Goal: Information Seeking & Learning: Learn about a topic

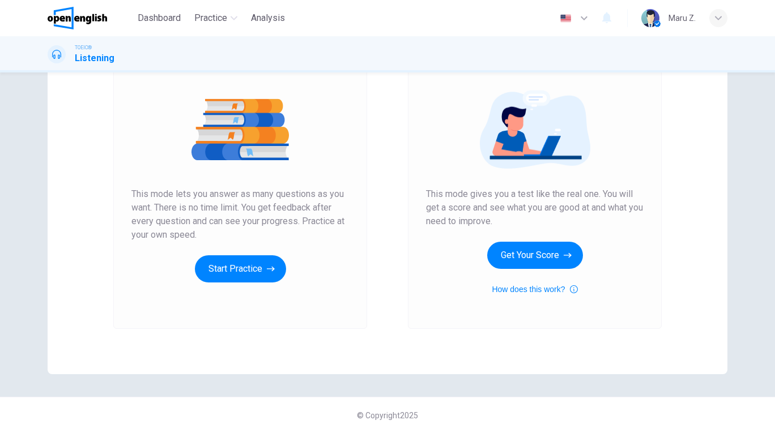
scroll to position [114, 0]
click at [265, 267] on button "Start Practice" at bounding box center [240, 268] width 91 height 27
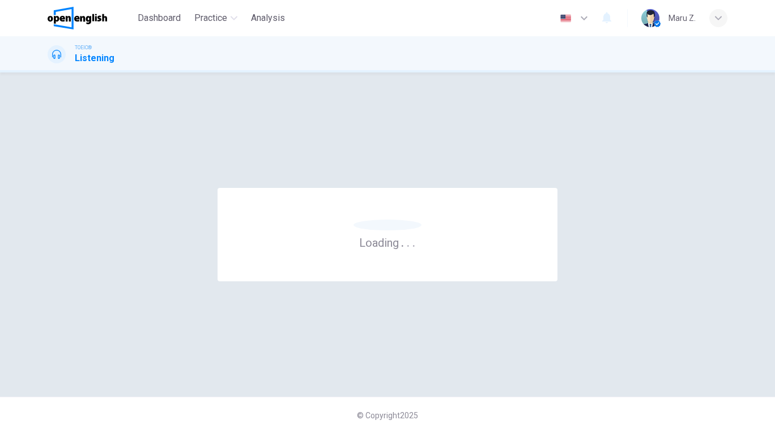
scroll to position [0, 0]
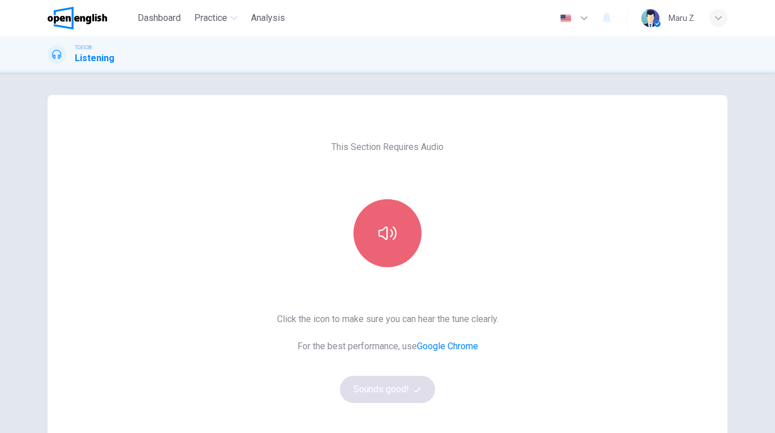
click at [393, 241] on icon "button" at bounding box center [387, 233] width 18 height 18
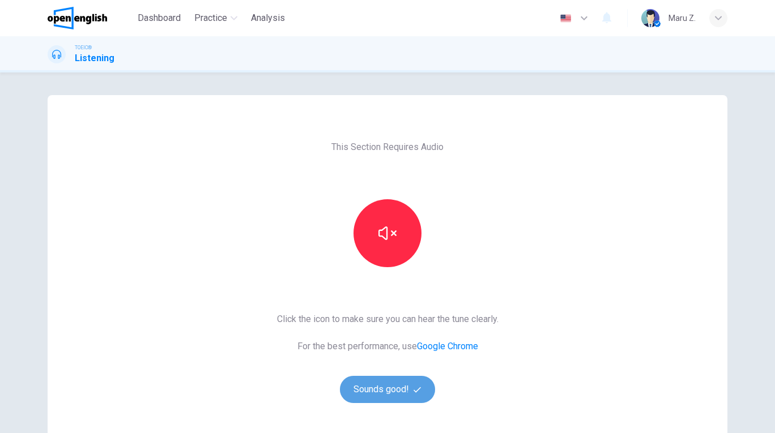
click at [383, 390] on button "Sounds good!" at bounding box center [387, 389] width 95 height 27
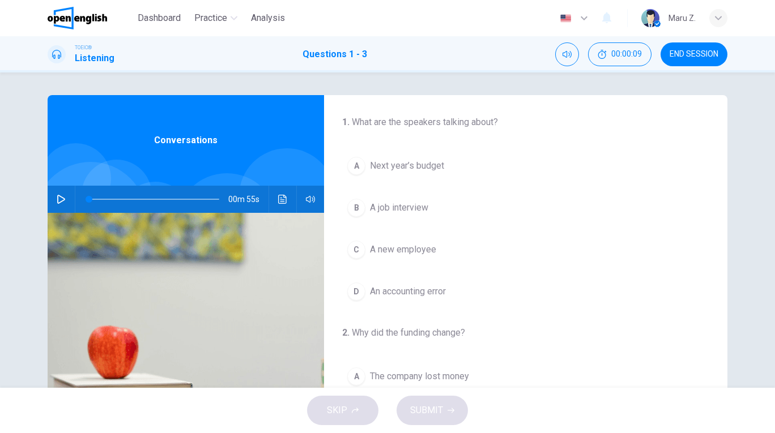
click at [63, 199] on icon "button" at bounding box center [61, 199] width 8 height 9
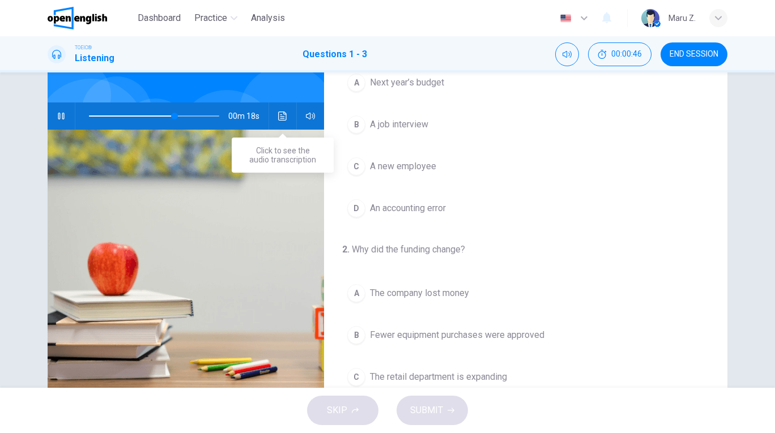
scroll to position [84, 0]
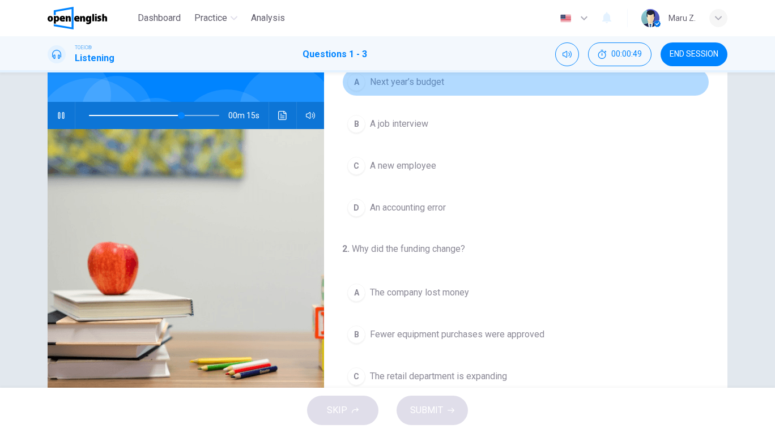
click at [358, 82] on div "A" at bounding box center [356, 82] width 18 height 18
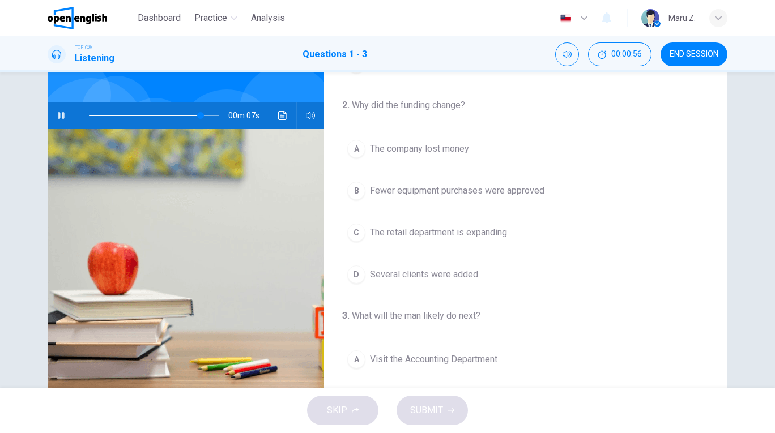
scroll to position [146, 0]
drag, startPoint x: 206, startPoint y: 117, endPoint x: 91, endPoint y: 118, distance: 114.4
click at [91, 118] on span at bounding box center [91, 115] width 7 height 7
click at [58, 117] on icon "button" at bounding box center [61, 115] width 9 height 9
click at [58, 117] on icon "button" at bounding box center [61, 115] width 8 height 9
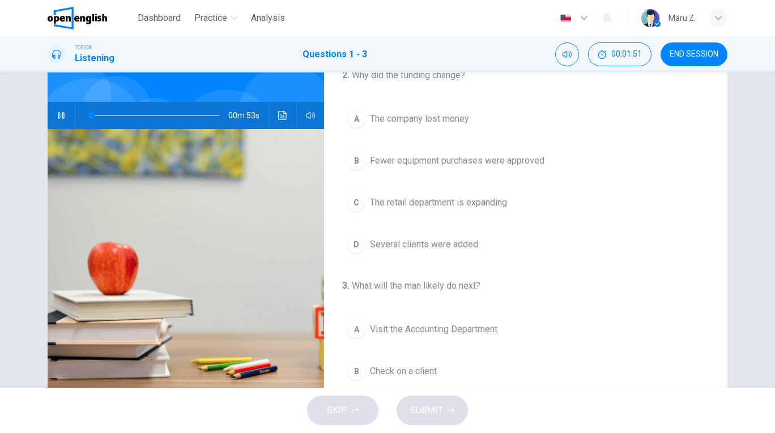
scroll to position [173, 0]
click at [360, 163] on div "B" at bounding box center [356, 161] width 18 height 18
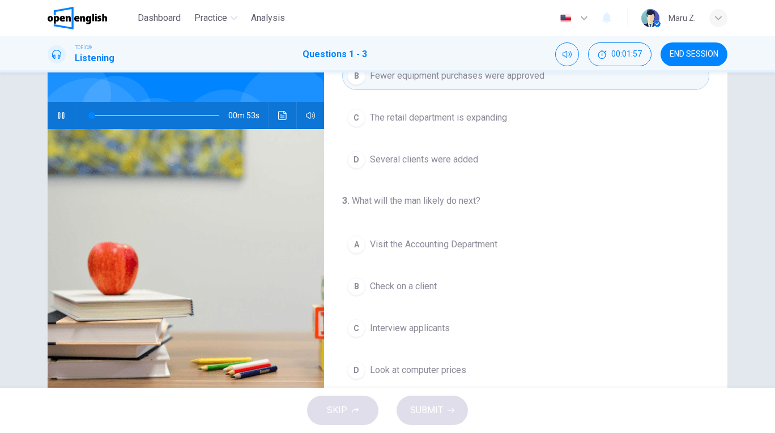
scroll to position [259, 0]
type input "*"
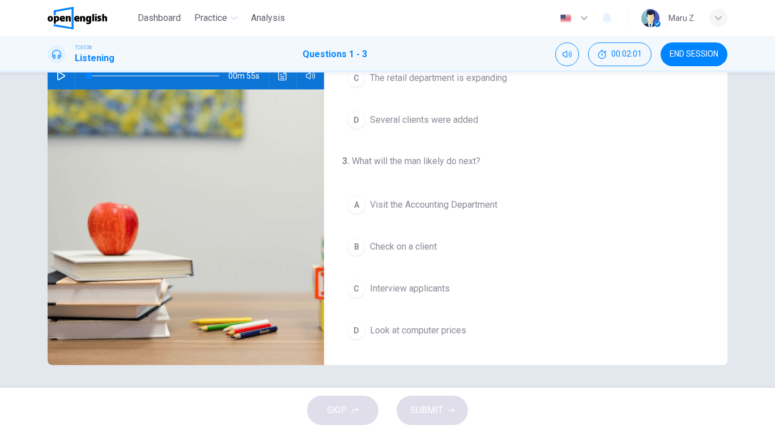
scroll to position [123, 0]
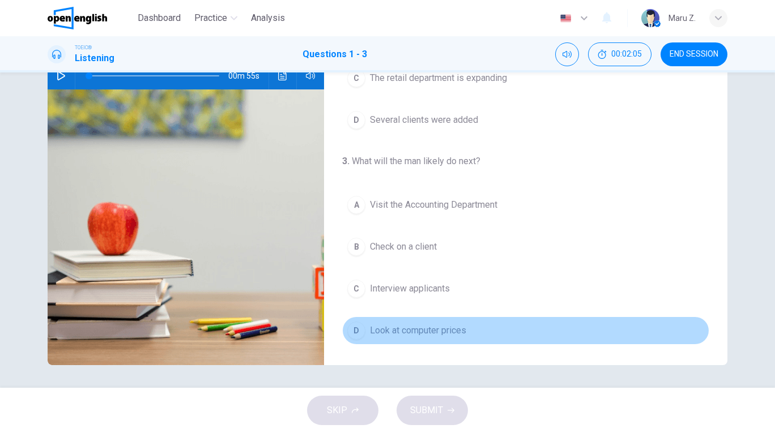
click at [355, 334] on div "D" at bounding box center [356, 331] width 18 height 18
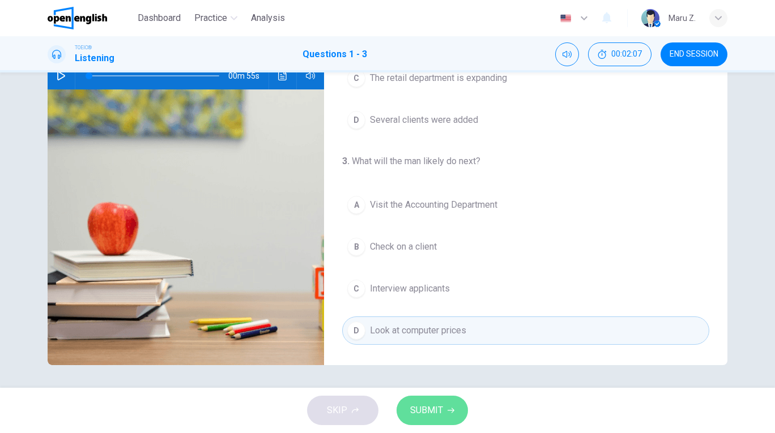
click at [433, 408] on span "SUBMIT" at bounding box center [426, 411] width 33 height 16
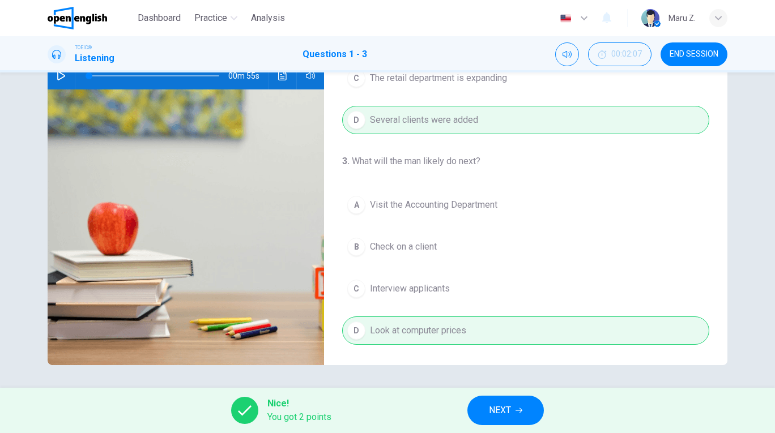
scroll to position [259, 0]
click at [511, 410] on span "NEXT" at bounding box center [500, 411] width 22 height 16
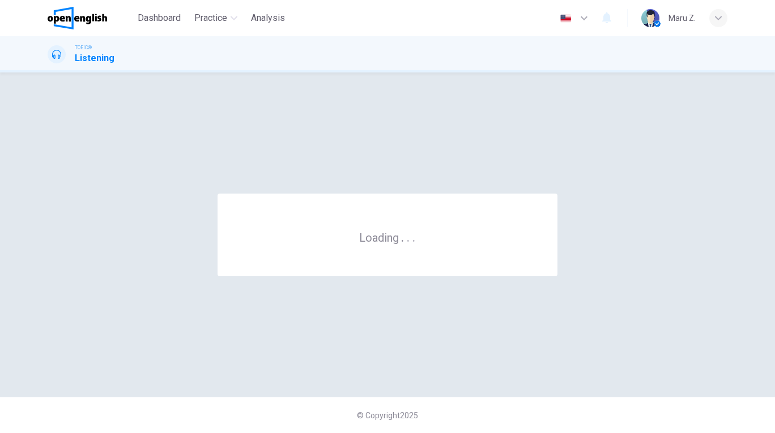
scroll to position [0, 0]
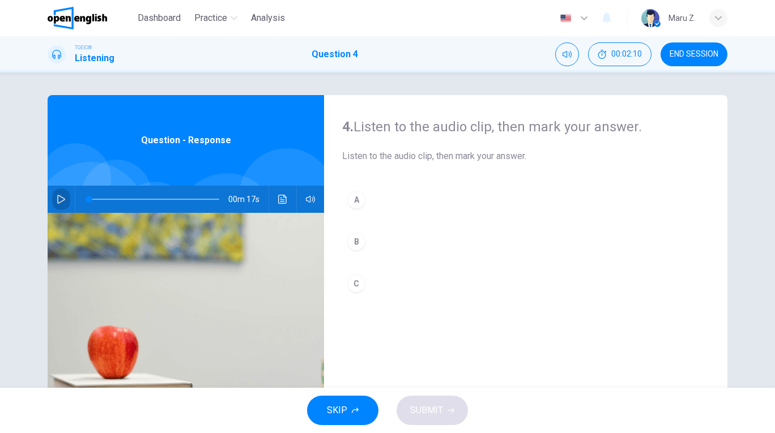
click at [58, 199] on icon "button" at bounding box center [61, 199] width 9 height 9
click at [357, 203] on div "A" at bounding box center [356, 200] width 18 height 18
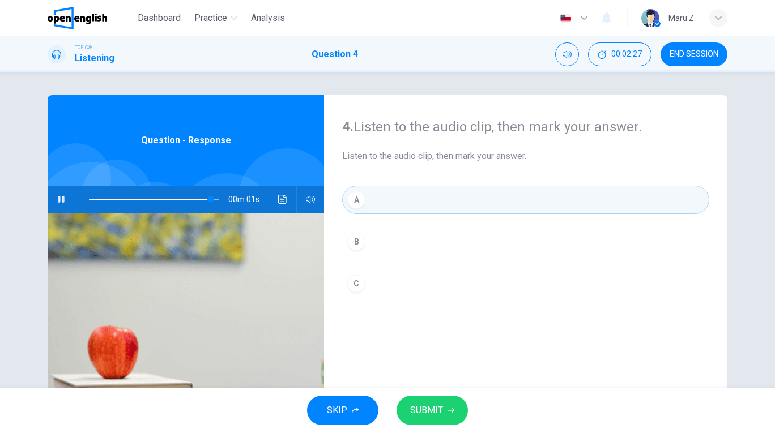
type input "*"
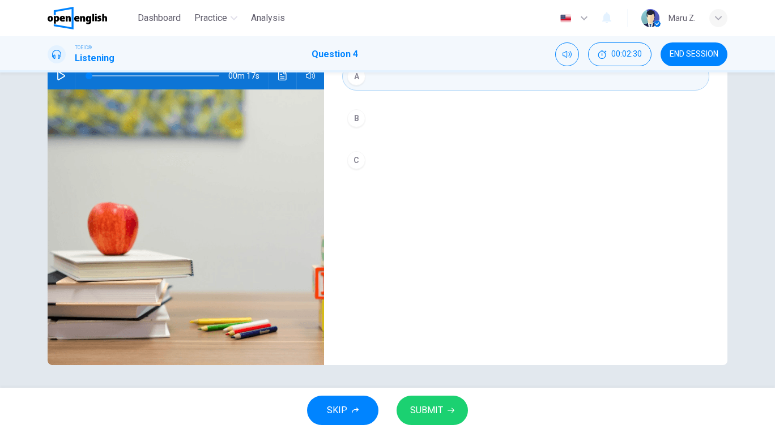
scroll to position [123, 0]
click at [423, 405] on span "SUBMIT" at bounding box center [426, 411] width 33 height 16
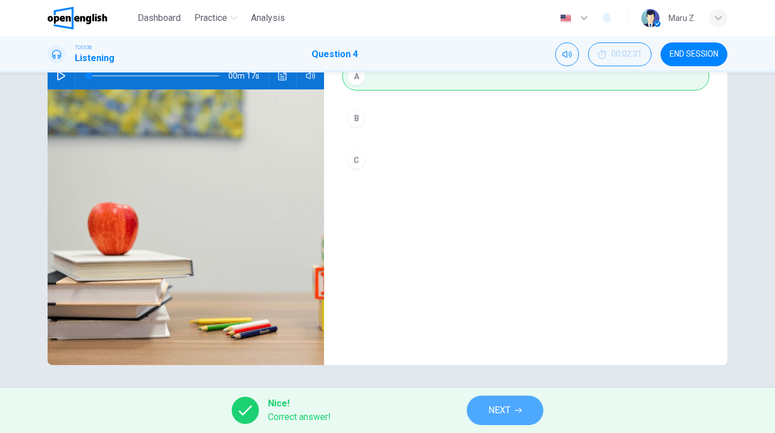
click at [532, 421] on button "NEXT" at bounding box center [505, 410] width 76 height 29
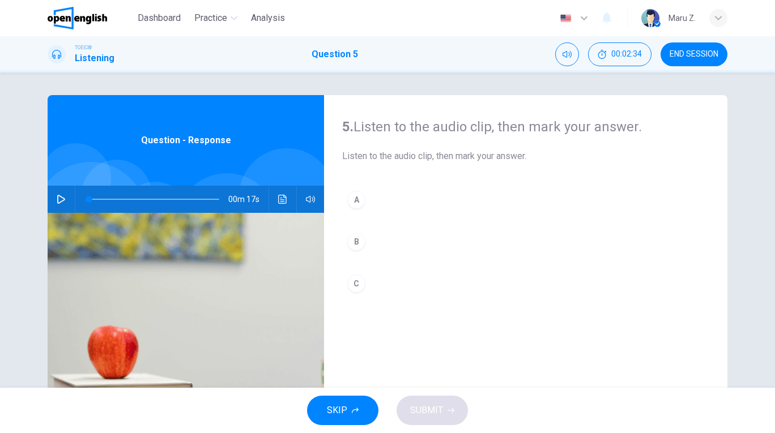
click at [61, 195] on icon "button" at bounding box center [61, 199] width 9 height 9
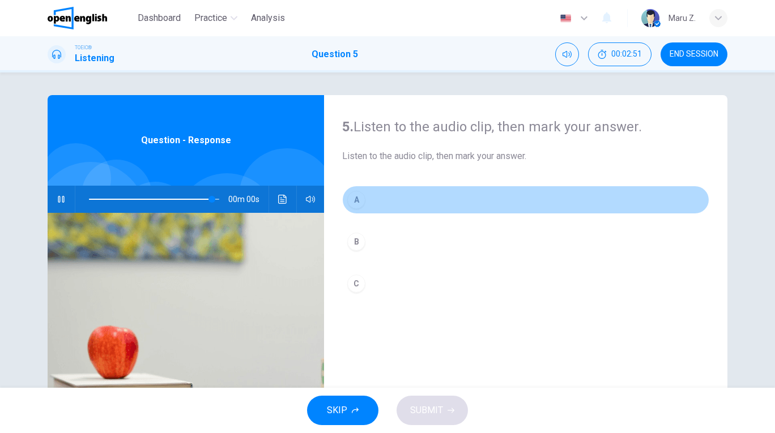
click at [356, 202] on div "A" at bounding box center [356, 200] width 18 height 18
type input "*"
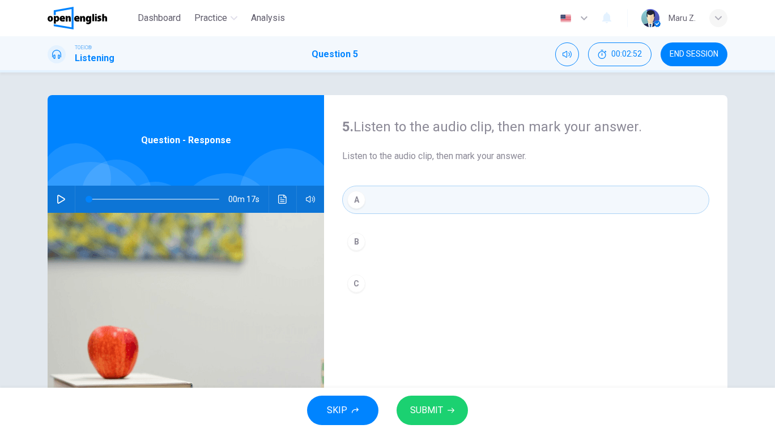
click at [425, 407] on span "SUBMIT" at bounding box center [426, 411] width 33 height 16
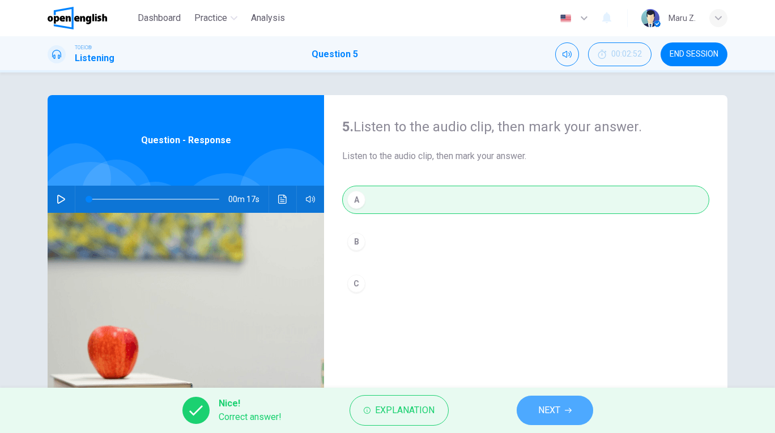
click at [554, 415] on span "NEXT" at bounding box center [549, 411] width 22 height 16
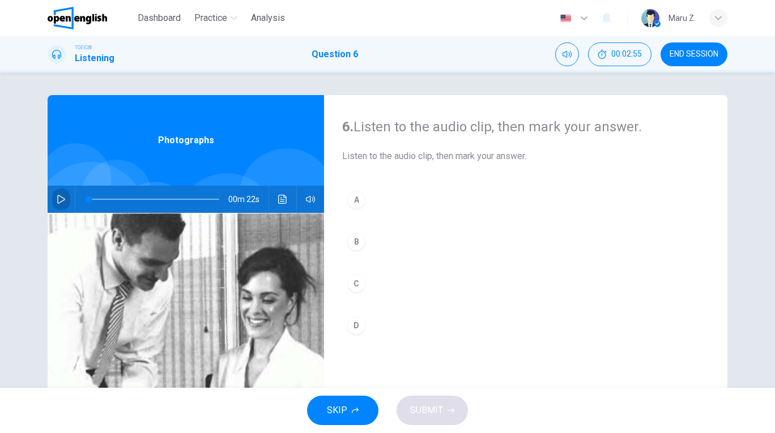
click at [62, 200] on icon "button" at bounding box center [61, 199] width 9 height 9
click at [58, 197] on icon "button" at bounding box center [61, 199] width 8 height 9
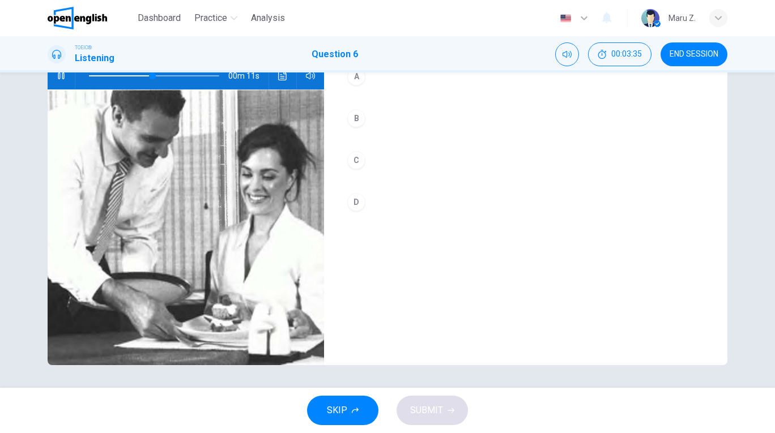
scroll to position [123, 0]
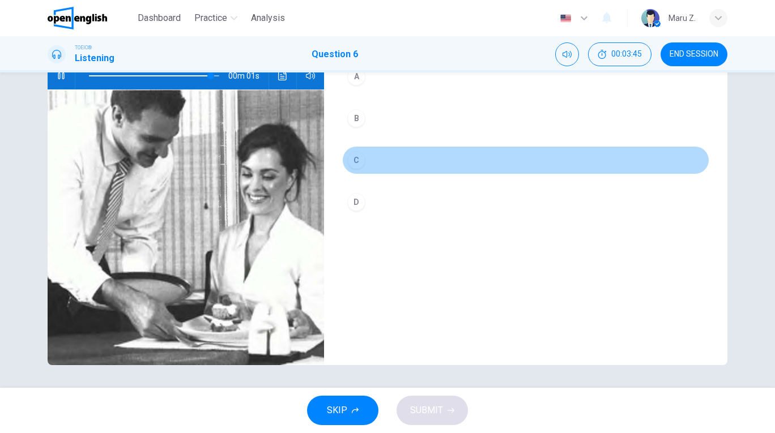
click at [359, 164] on div "C" at bounding box center [356, 160] width 18 height 18
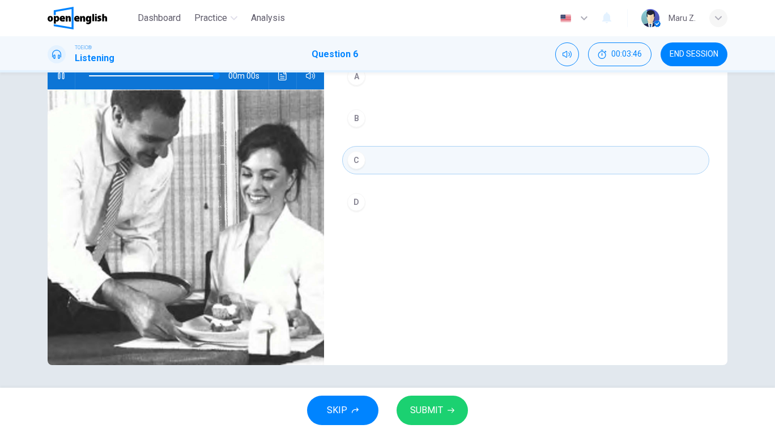
type input "*"
click at [437, 417] on span "SUBMIT" at bounding box center [426, 411] width 33 height 16
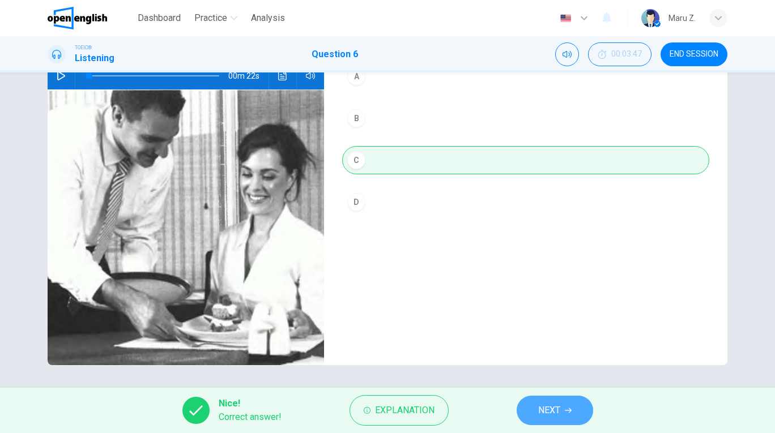
click at [542, 413] on span "NEXT" at bounding box center [549, 411] width 22 height 16
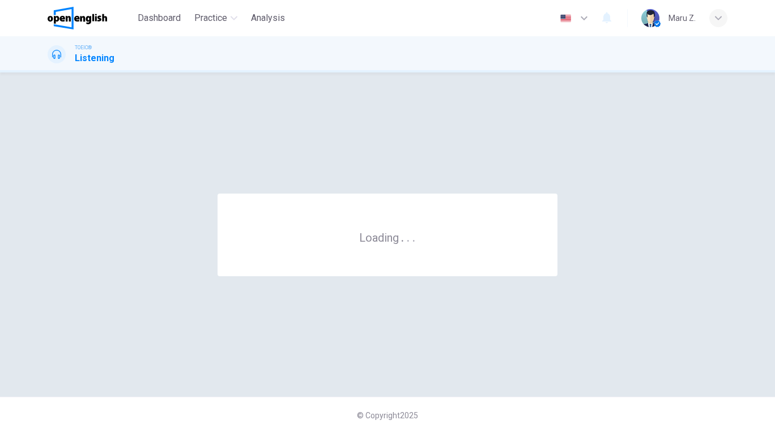
scroll to position [0, 0]
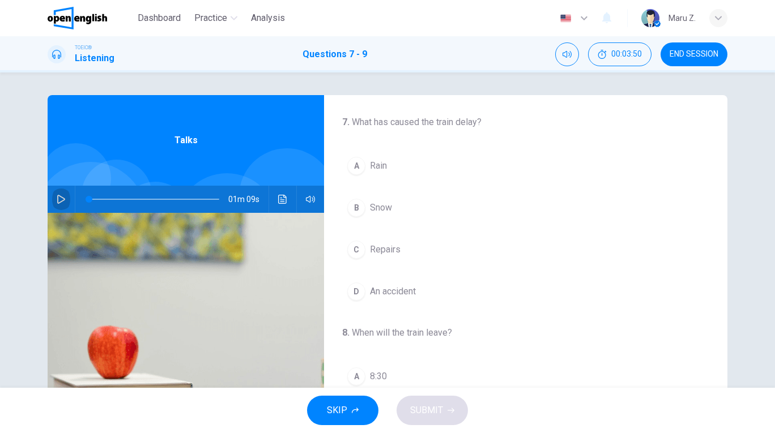
click at [56, 198] on button "button" at bounding box center [61, 199] width 18 height 27
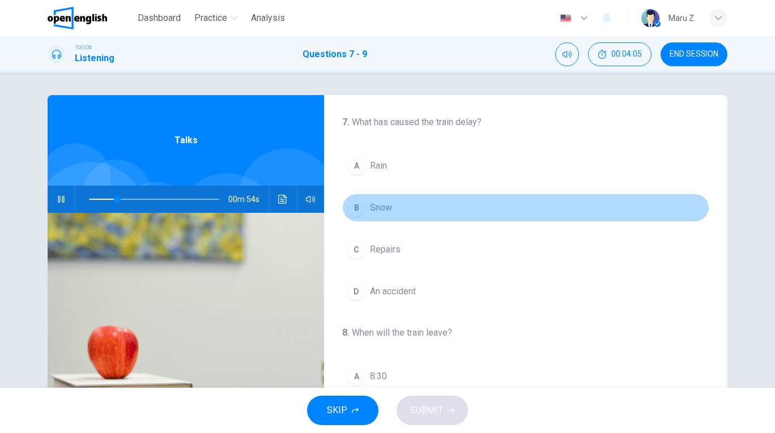
click at [356, 212] on div "B" at bounding box center [356, 208] width 18 height 18
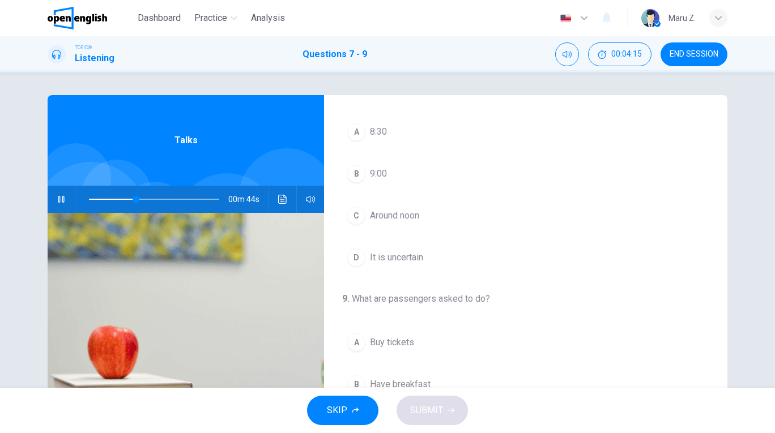
scroll to position [248, 0]
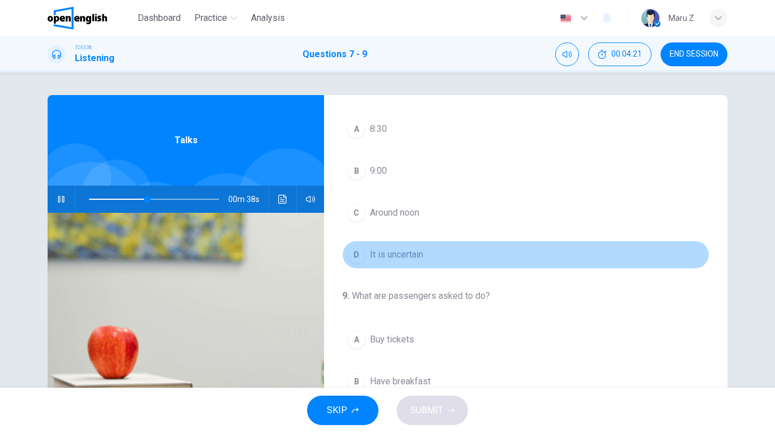
click at [357, 254] on div "D" at bounding box center [356, 255] width 18 height 18
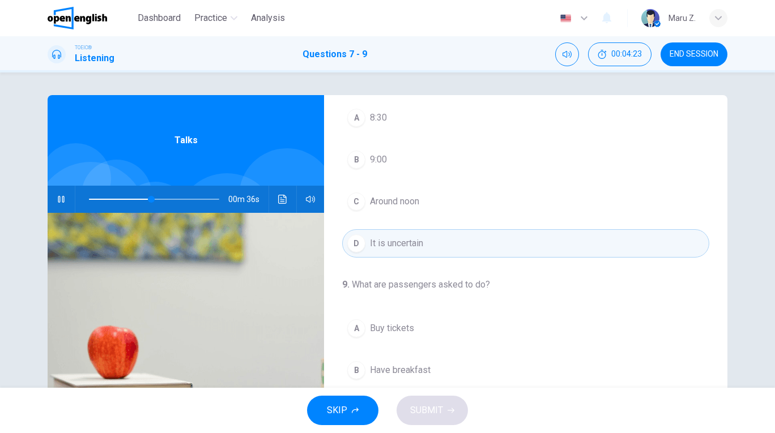
scroll to position [259, 0]
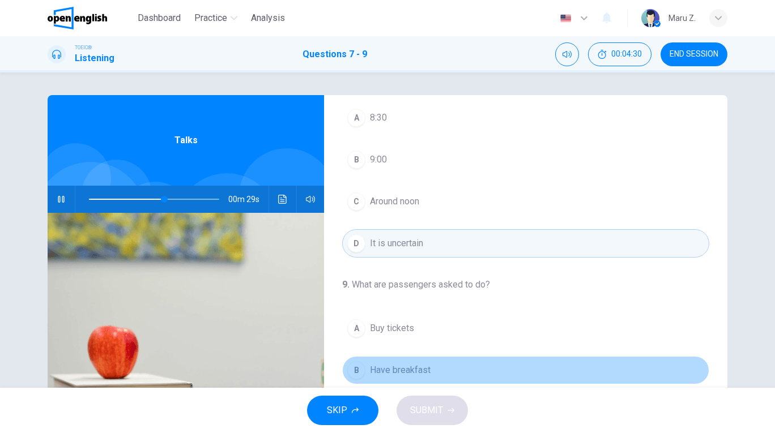
click at [358, 373] on div "B" at bounding box center [356, 370] width 18 height 18
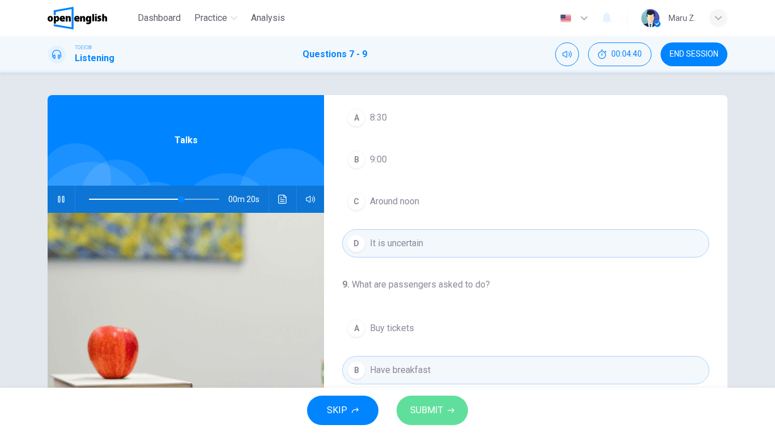
click at [437, 421] on button "SUBMIT" at bounding box center [431, 410] width 71 height 29
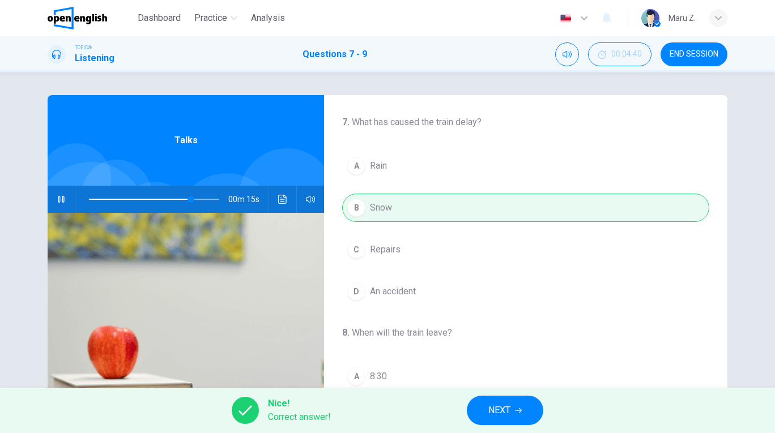
scroll to position [0, 0]
type input "**"
click at [496, 413] on span "NEXT" at bounding box center [499, 411] width 22 height 16
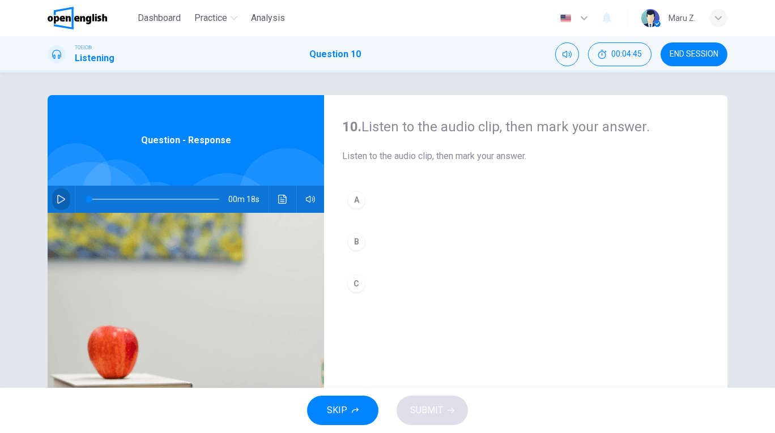
click at [62, 195] on icon "button" at bounding box center [61, 199] width 9 height 9
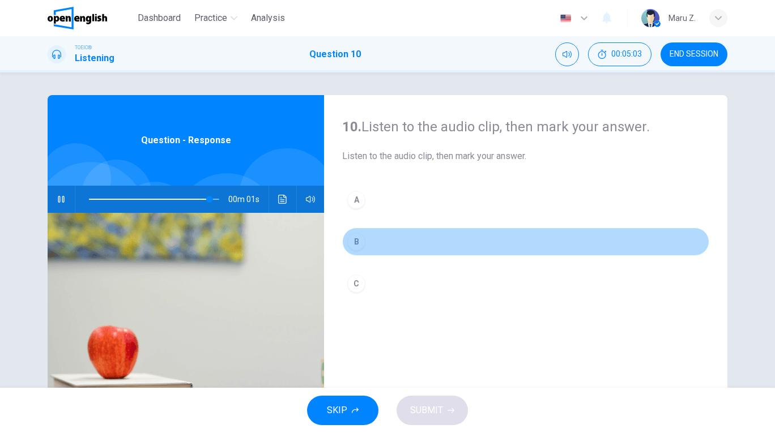
click at [360, 246] on div "B" at bounding box center [356, 242] width 18 height 18
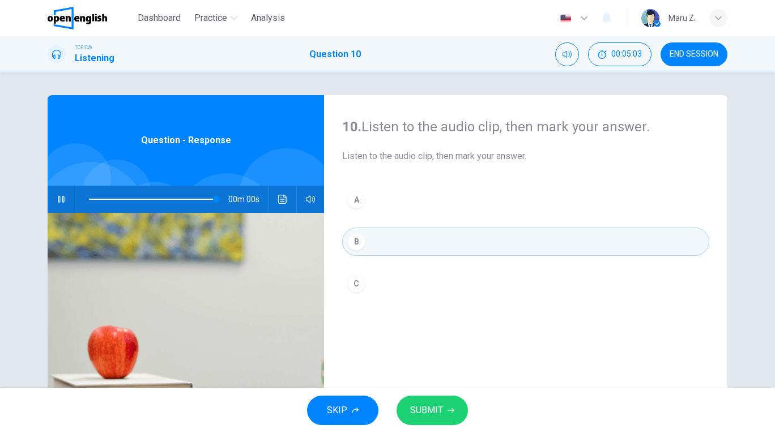
type input "*"
click at [416, 411] on span "SUBMIT" at bounding box center [426, 411] width 33 height 16
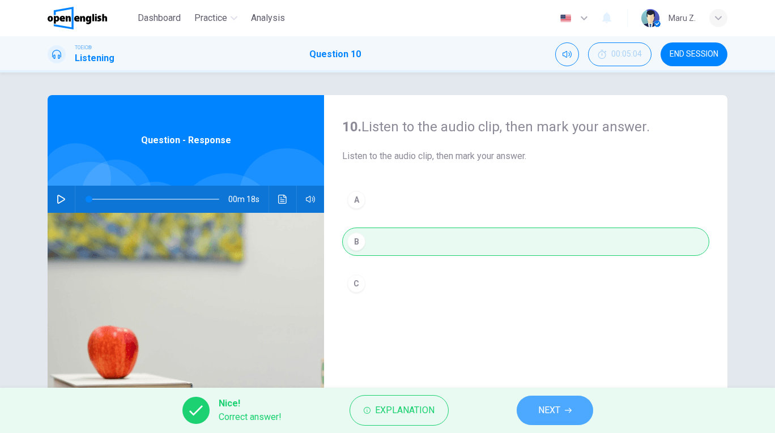
click at [555, 408] on span "NEXT" at bounding box center [549, 411] width 22 height 16
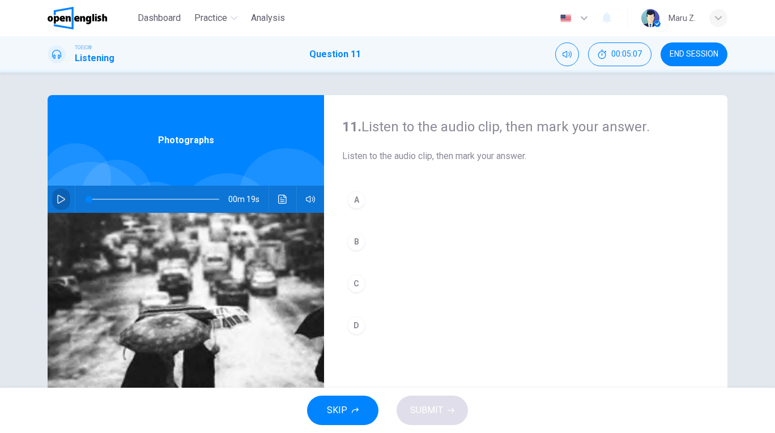
click at [58, 198] on icon "button" at bounding box center [61, 199] width 8 height 9
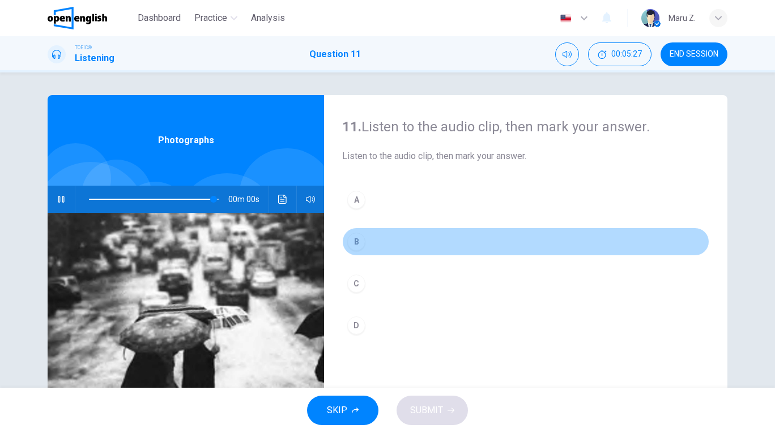
click at [359, 242] on div "B" at bounding box center [356, 242] width 18 height 18
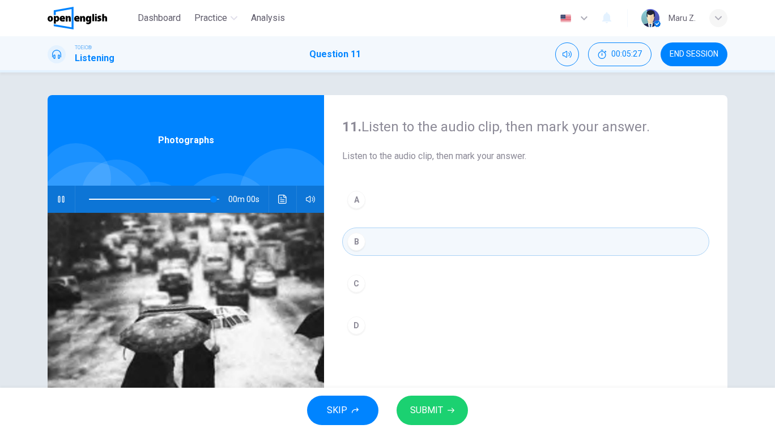
type input "*"
click at [415, 400] on button "SUBMIT" at bounding box center [431, 410] width 71 height 29
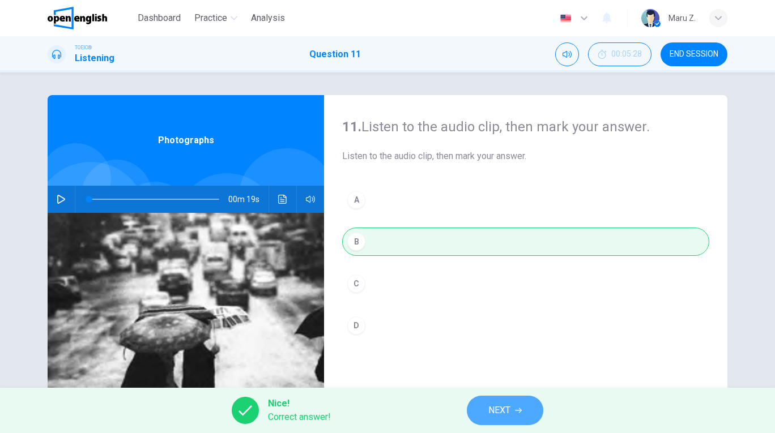
click at [518, 413] on icon "button" at bounding box center [518, 410] width 7 height 7
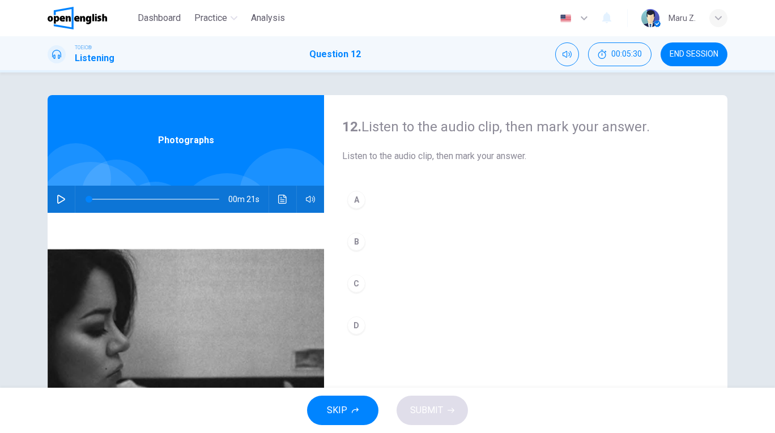
click at [61, 197] on icon "button" at bounding box center [61, 199] width 8 height 9
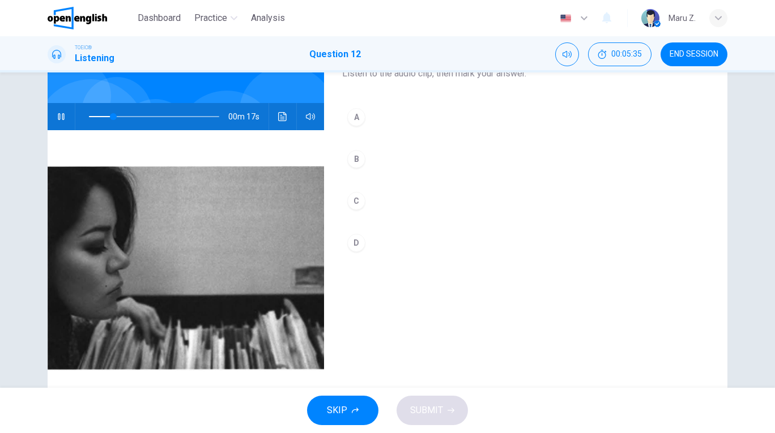
scroll to position [84, 0]
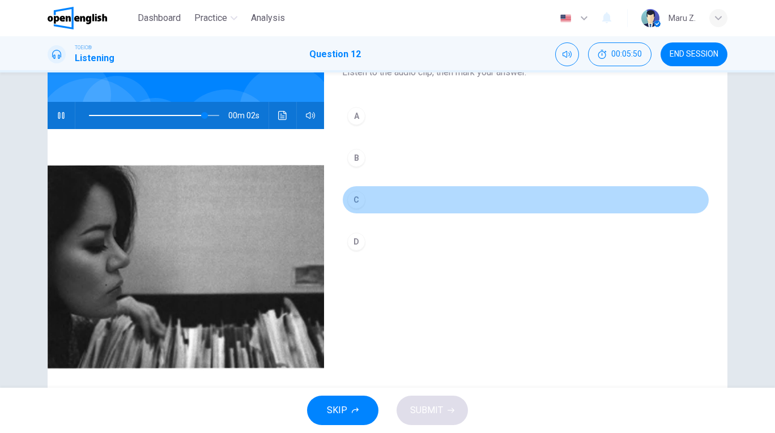
click at [356, 202] on div "C" at bounding box center [356, 200] width 18 height 18
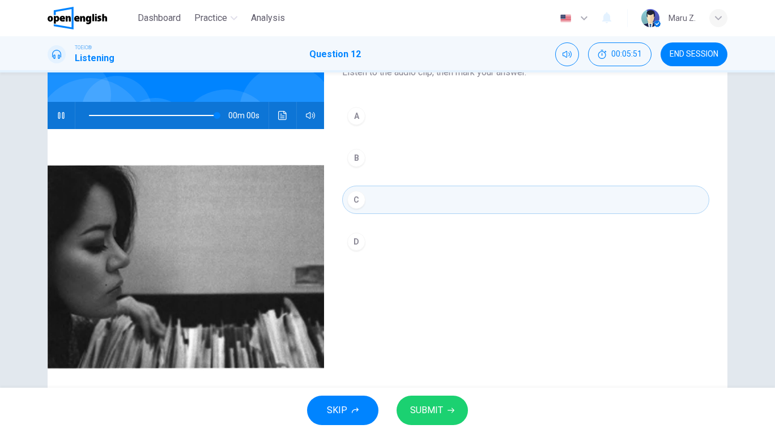
type input "*"
click at [425, 413] on span "SUBMIT" at bounding box center [426, 411] width 33 height 16
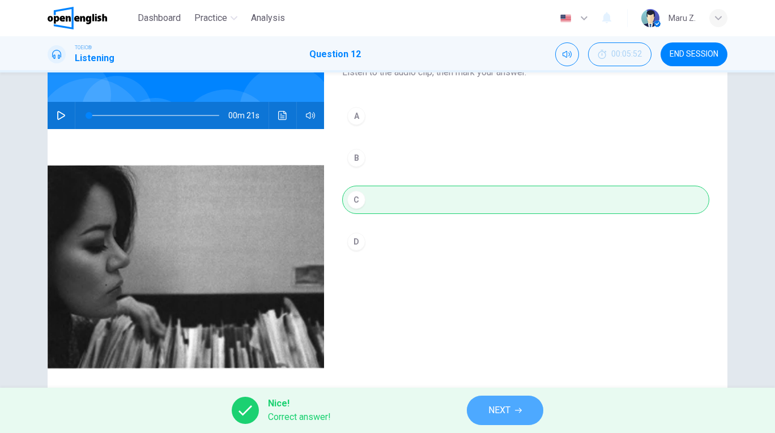
click at [528, 403] on button "NEXT" at bounding box center [505, 410] width 76 height 29
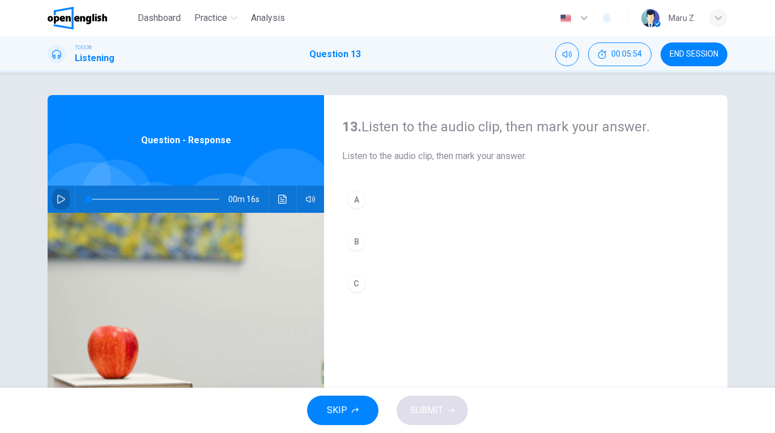
click at [62, 193] on button "button" at bounding box center [61, 199] width 18 height 27
click at [353, 283] on div "C" at bounding box center [356, 284] width 18 height 18
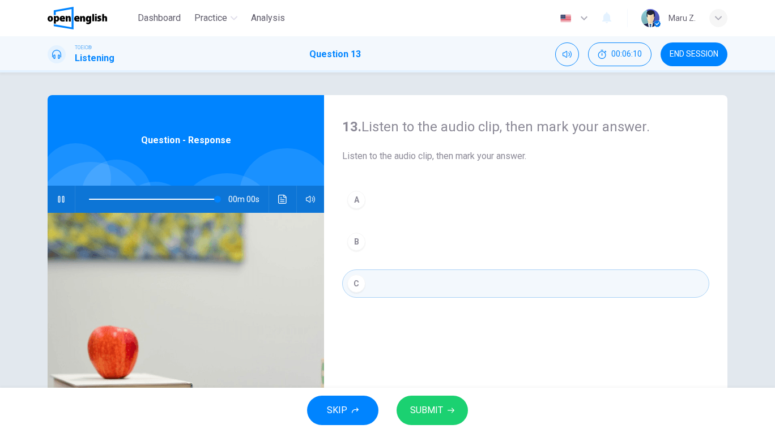
type input "*"
click at [433, 403] on span "SUBMIT" at bounding box center [426, 411] width 33 height 16
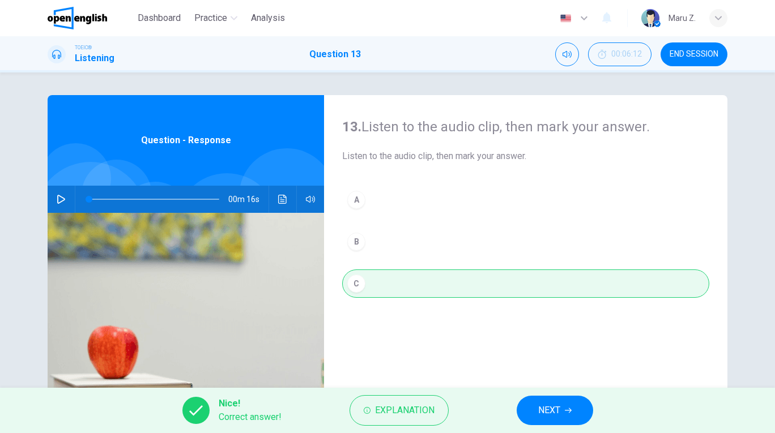
click at [571, 402] on button "NEXT" at bounding box center [555, 410] width 76 height 29
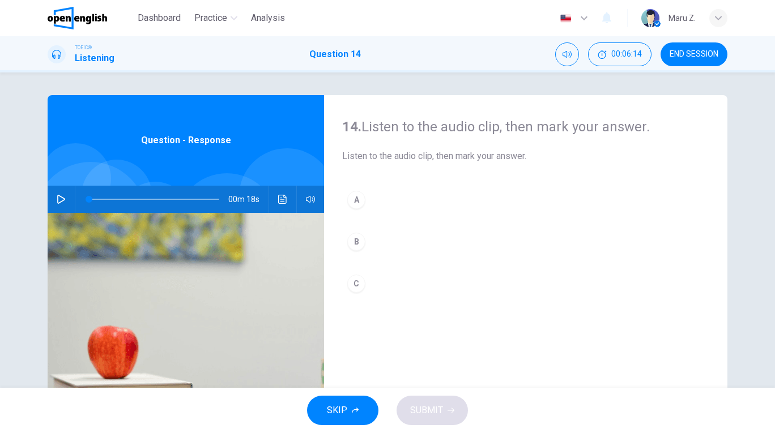
click at [56, 199] on button "button" at bounding box center [61, 199] width 18 height 27
type input "*"
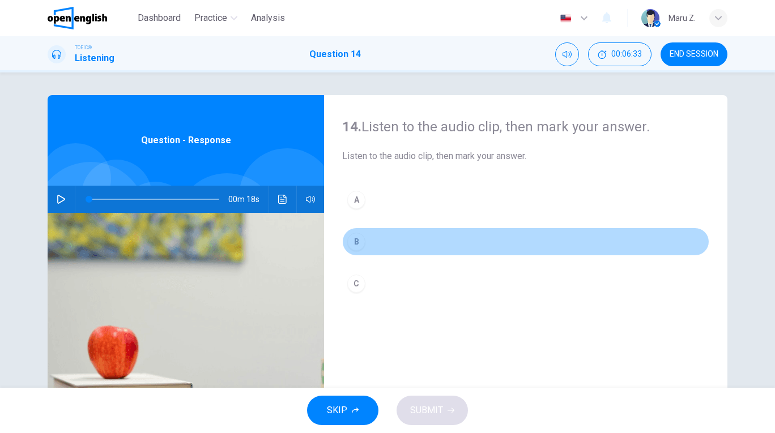
click at [358, 241] on div "B" at bounding box center [356, 242] width 18 height 18
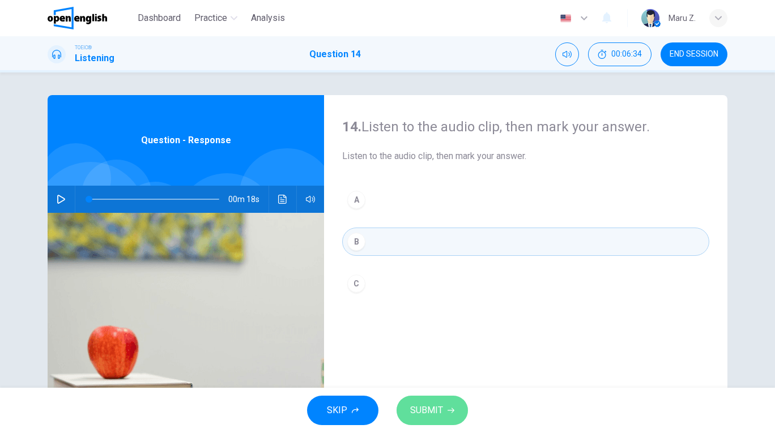
click at [442, 415] on button "SUBMIT" at bounding box center [431, 410] width 71 height 29
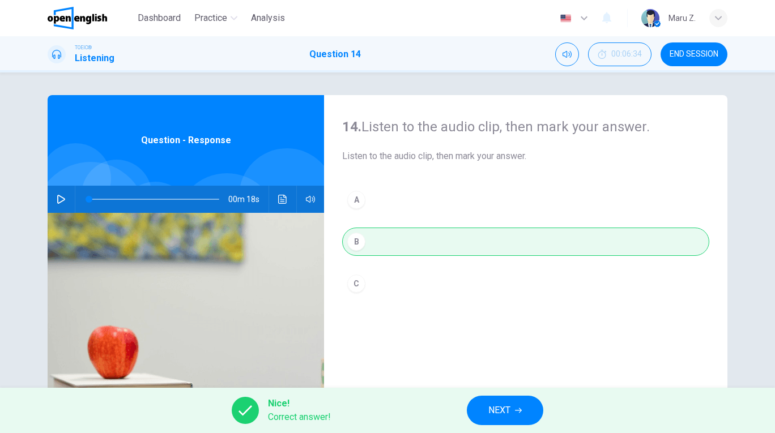
click at [521, 407] on icon "button" at bounding box center [518, 410] width 7 height 7
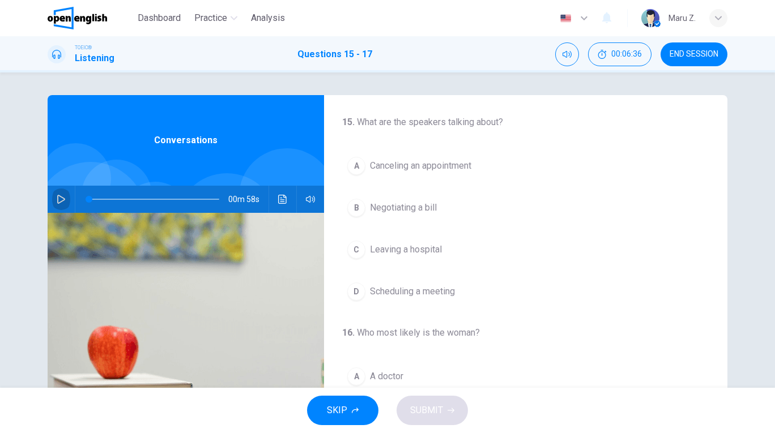
click at [60, 197] on icon "button" at bounding box center [61, 199] width 9 height 9
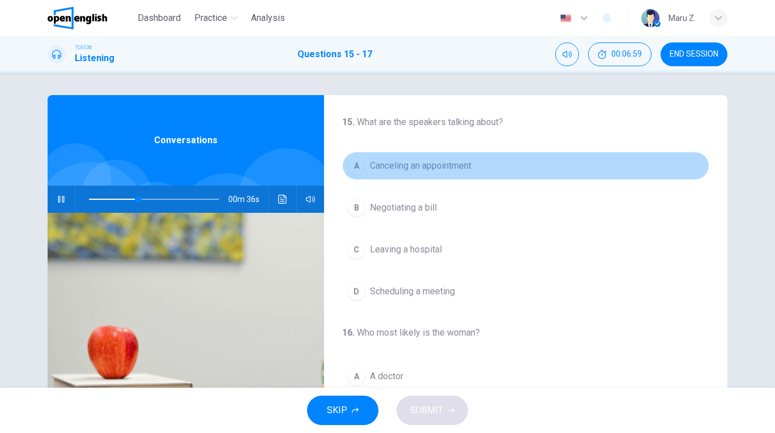
click at [355, 167] on div "A" at bounding box center [356, 166] width 18 height 18
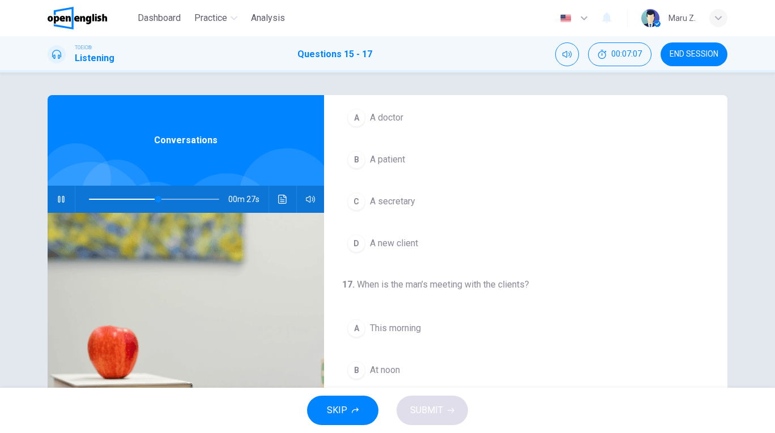
scroll to position [259, 0]
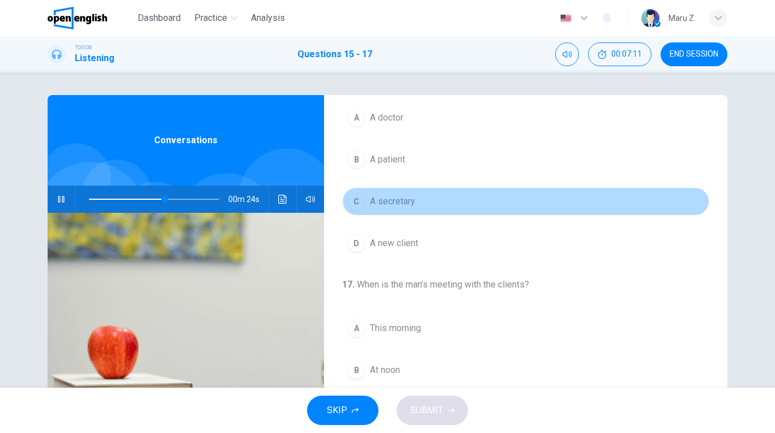
click at [357, 204] on div "C" at bounding box center [356, 202] width 18 height 18
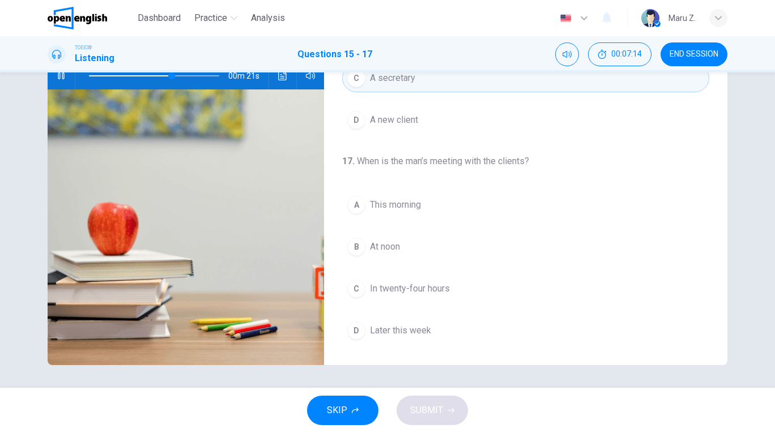
scroll to position [123, 0]
drag, startPoint x: 195, startPoint y: 76, endPoint x: 148, endPoint y: 80, distance: 46.6
click at [149, 79] on span at bounding box center [149, 75] width 7 height 7
drag, startPoint x: 150, startPoint y: 78, endPoint x: 126, endPoint y: 76, distance: 24.4
click at [133, 76] on span at bounding box center [136, 75] width 7 height 7
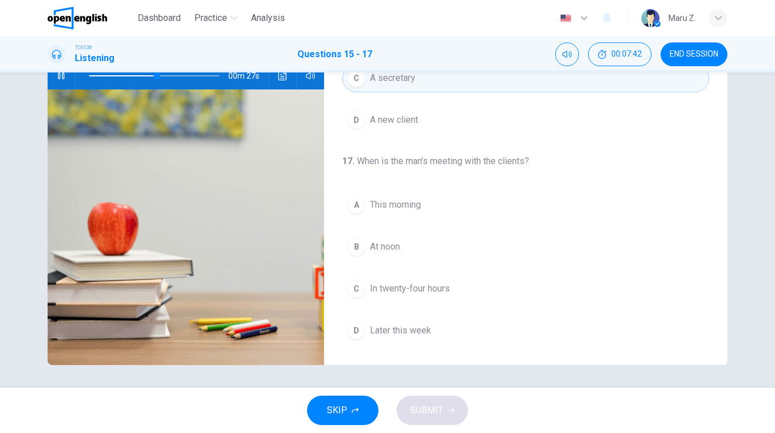
click at [357, 249] on div "B" at bounding box center [356, 247] width 18 height 18
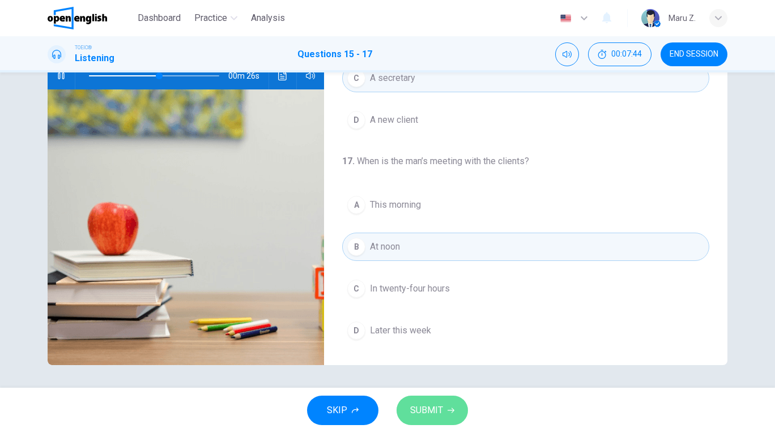
click at [425, 410] on span "SUBMIT" at bounding box center [426, 411] width 33 height 16
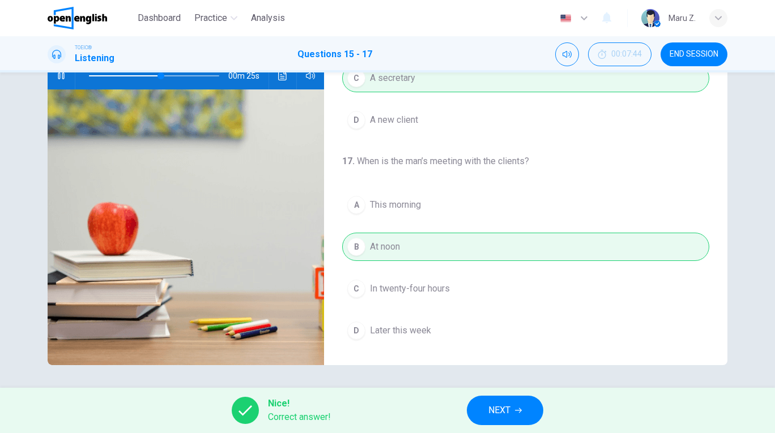
type input "**"
click at [490, 415] on span "NEXT" at bounding box center [499, 411] width 22 height 16
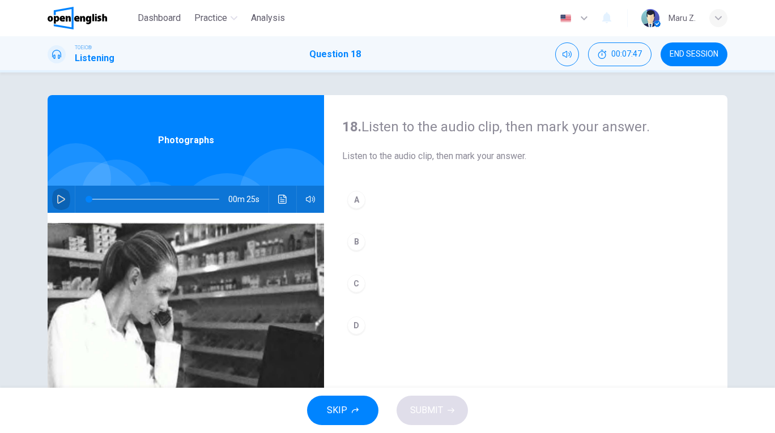
click at [62, 198] on icon "button" at bounding box center [61, 199] width 8 height 9
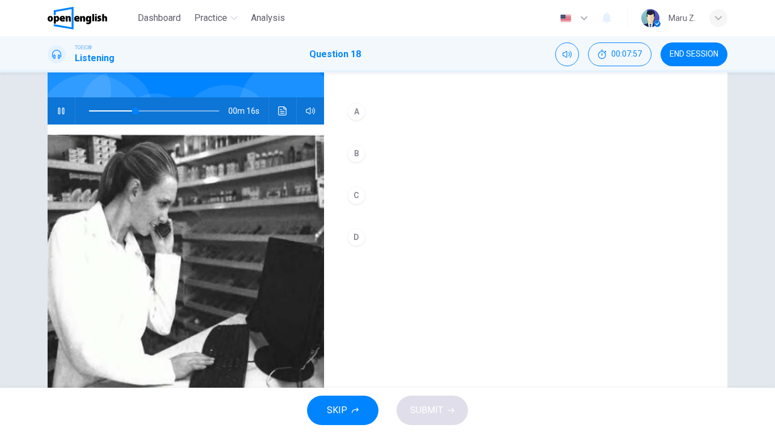
scroll to position [106, 0]
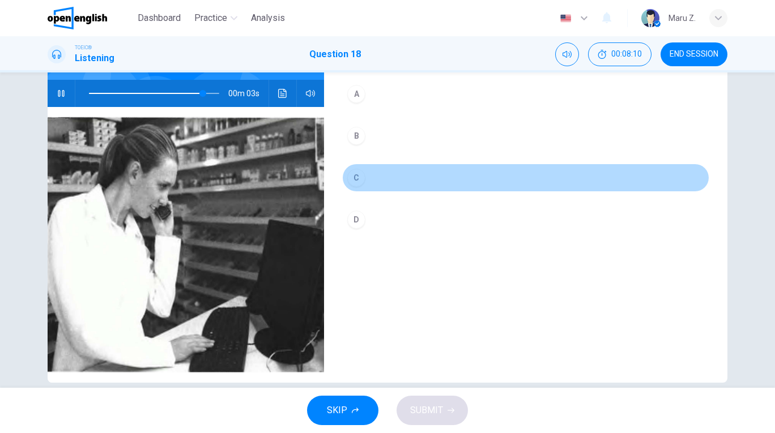
click at [357, 176] on div "C" at bounding box center [356, 178] width 18 height 18
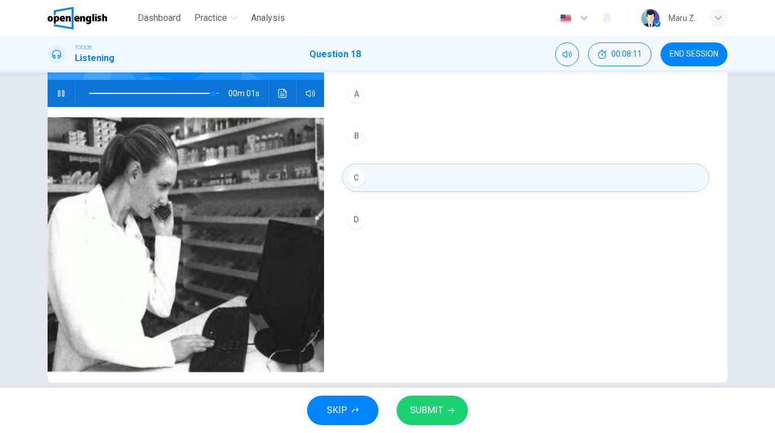
click at [429, 423] on button "SUBMIT" at bounding box center [431, 410] width 71 height 29
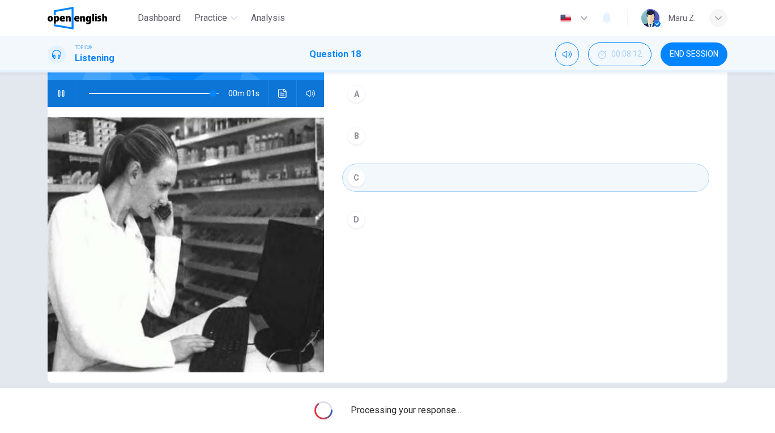
type input "*"
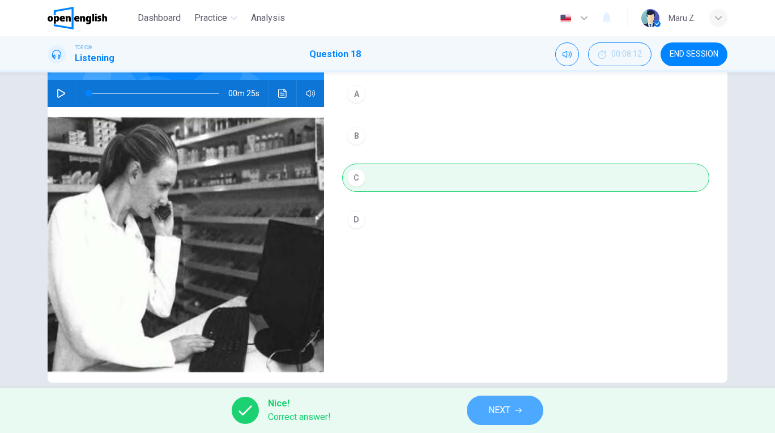
click at [521, 410] on icon "button" at bounding box center [518, 410] width 7 height 5
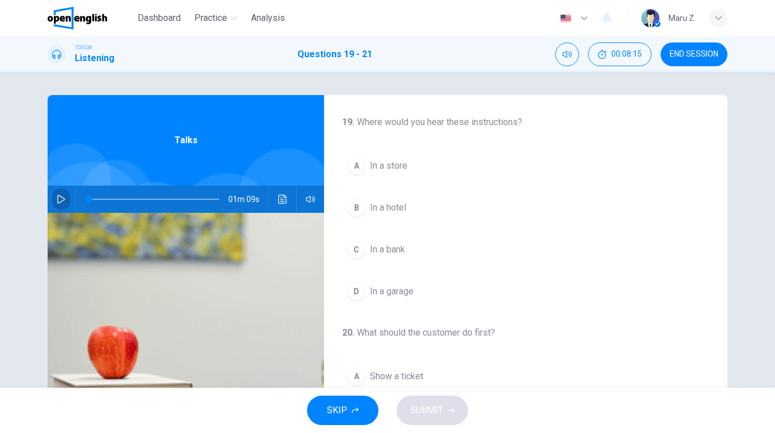
click at [58, 197] on icon "button" at bounding box center [61, 199] width 9 height 9
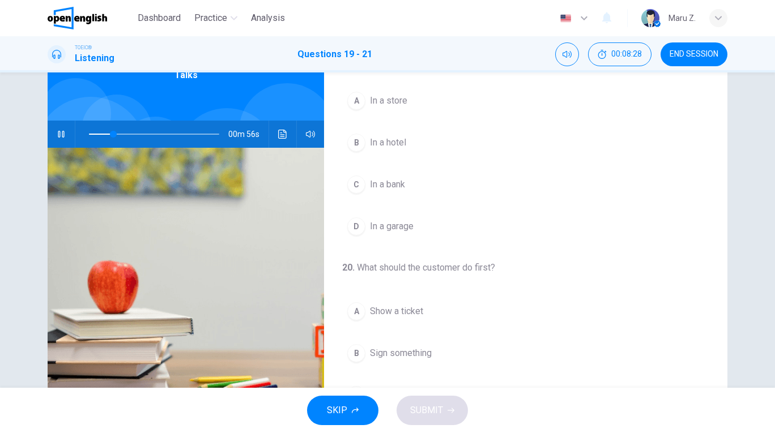
scroll to position [67, 0]
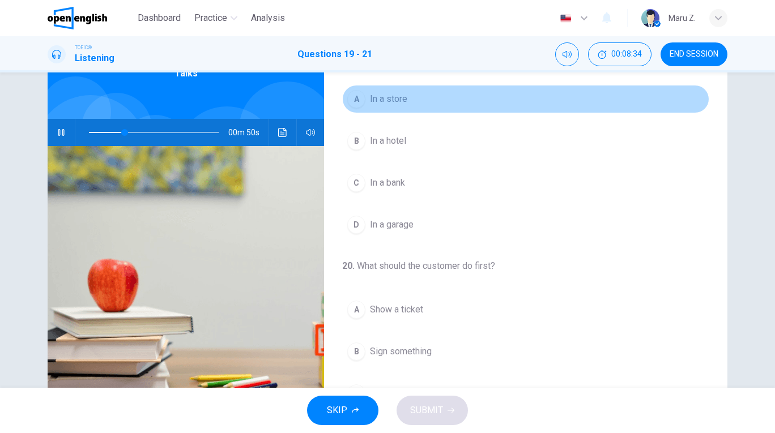
click at [356, 97] on div "A" at bounding box center [356, 99] width 18 height 18
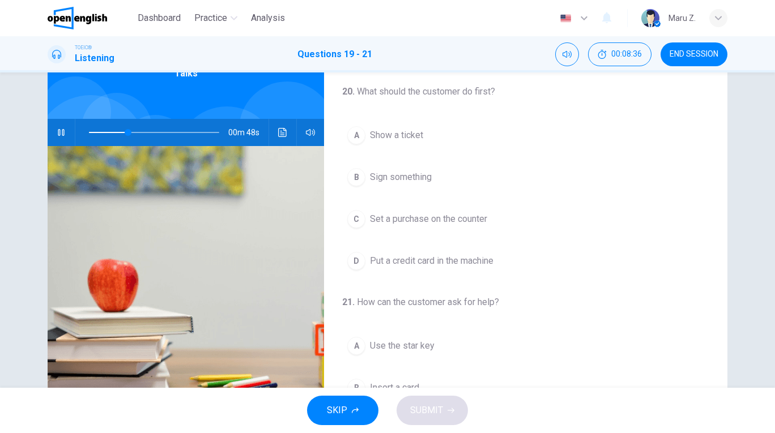
scroll to position [172, 0]
click at [122, 129] on span at bounding box center [154, 133] width 130 height 16
click at [102, 131] on span at bounding box center [154, 133] width 130 height 16
click at [93, 133] on span at bounding box center [92, 132] width 7 height 7
click at [364, 261] on div "D" at bounding box center [356, 264] width 18 height 18
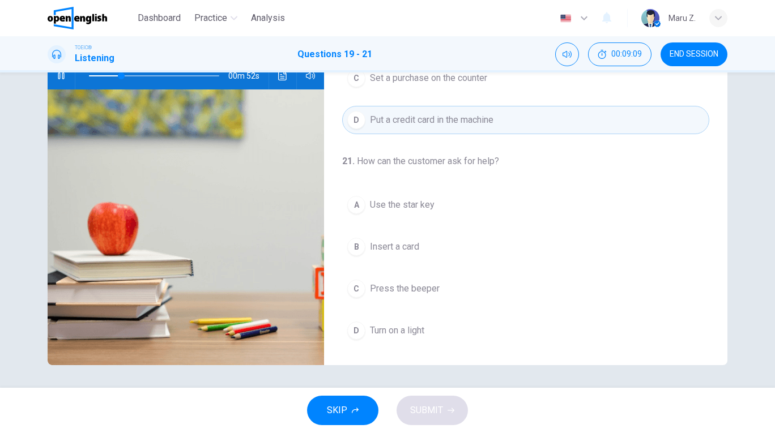
scroll to position [123, 0]
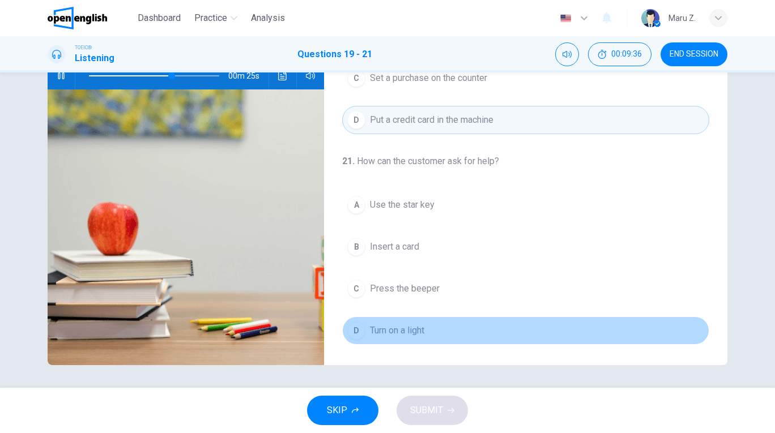
click at [357, 332] on div "D" at bounding box center [356, 331] width 18 height 18
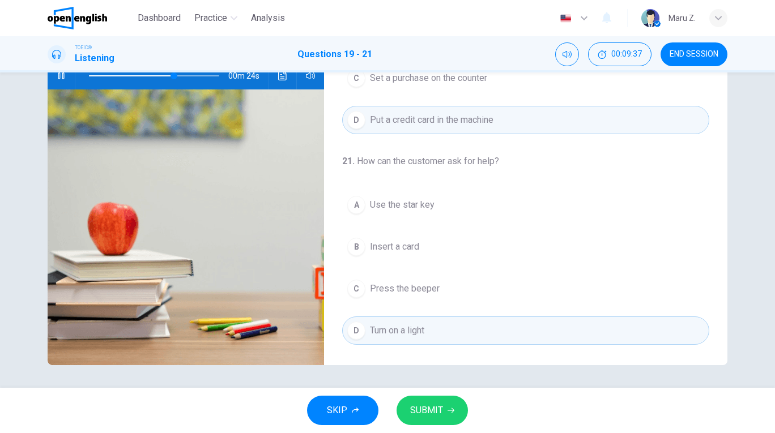
click at [433, 415] on span "SUBMIT" at bounding box center [426, 411] width 33 height 16
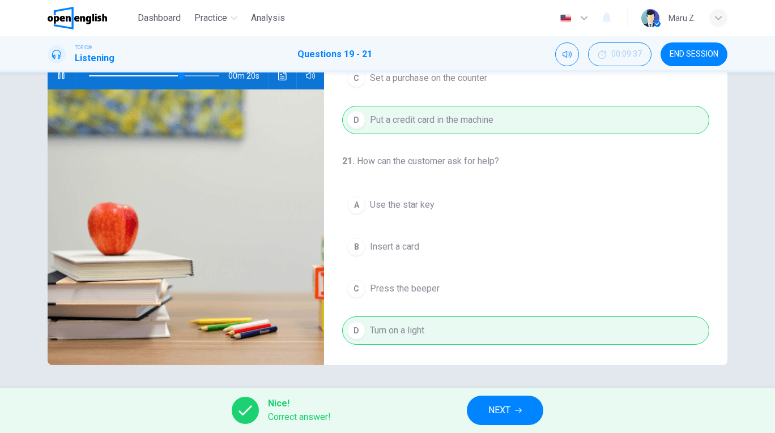
type input "**"
click at [517, 412] on icon "button" at bounding box center [518, 410] width 7 height 7
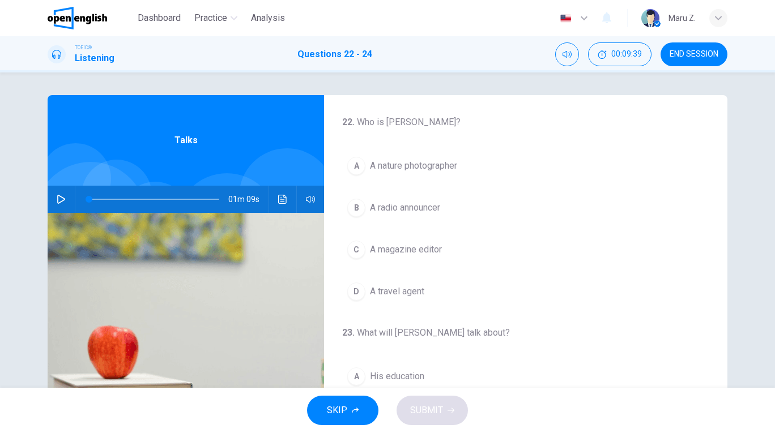
click at [61, 198] on icon "button" at bounding box center [61, 199] width 9 height 9
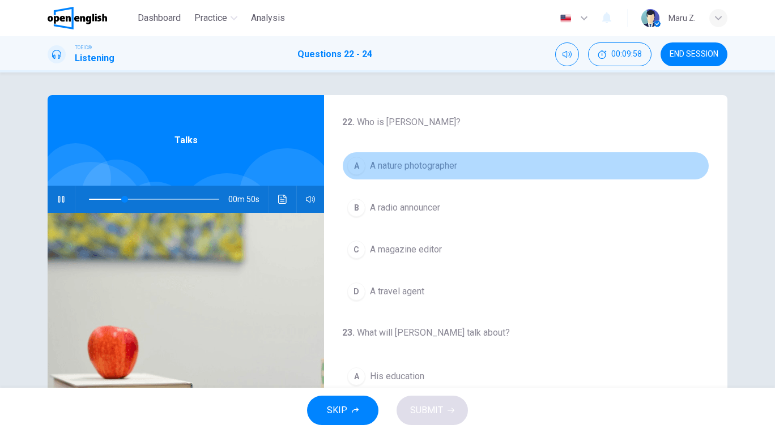
click at [355, 167] on div "A" at bounding box center [356, 166] width 18 height 18
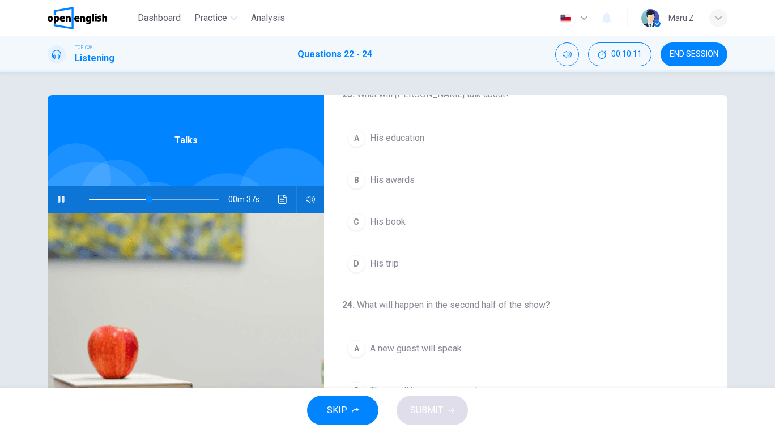
scroll to position [239, 0]
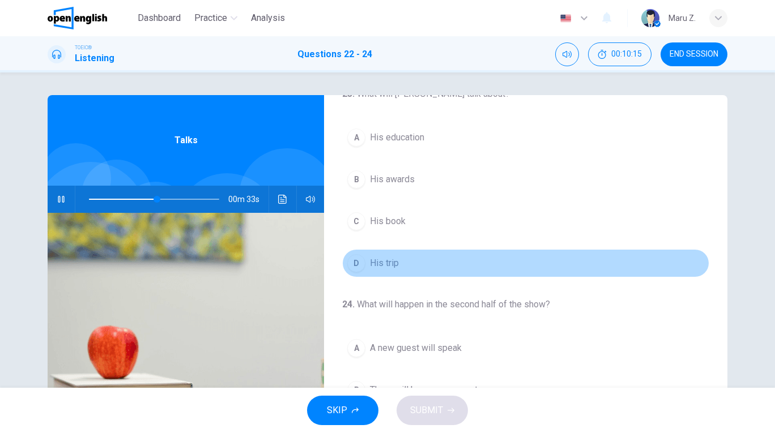
click at [356, 262] on div "D" at bounding box center [356, 263] width 18 height 18
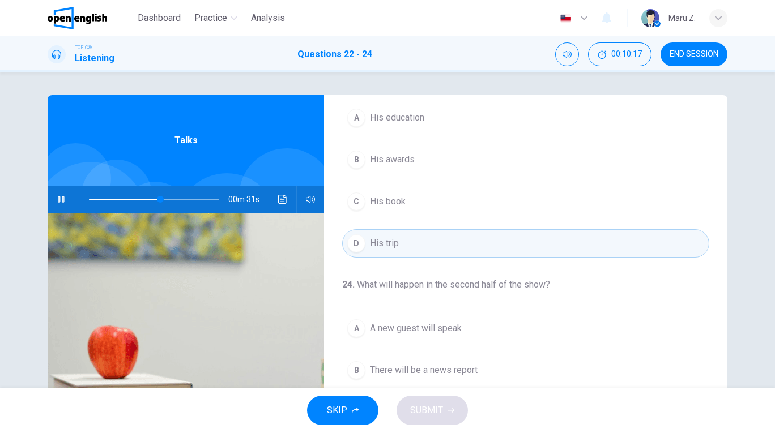
scroll to position [259, 0]
click at [142, 198] on span at bounding box center [154, 199] width 130 height 16
click at [137, 197] on span at bounding box center [154, 199] width 130 height 16
click at [354, 330] on div "A" at bounding box center [356, 328] width 18 height 18
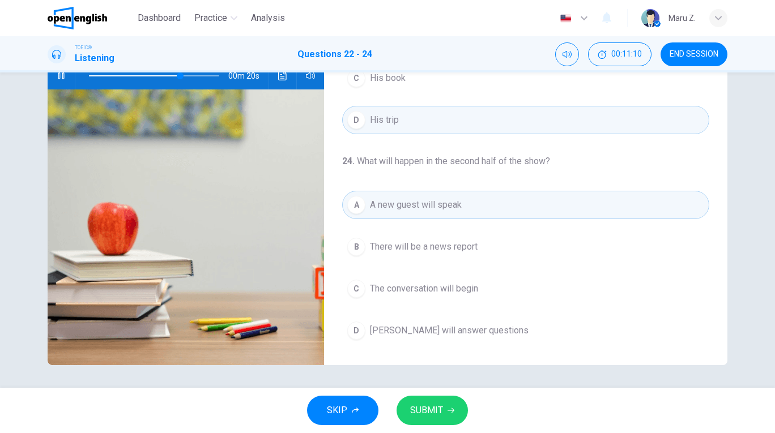
scroll to position [123, 0]
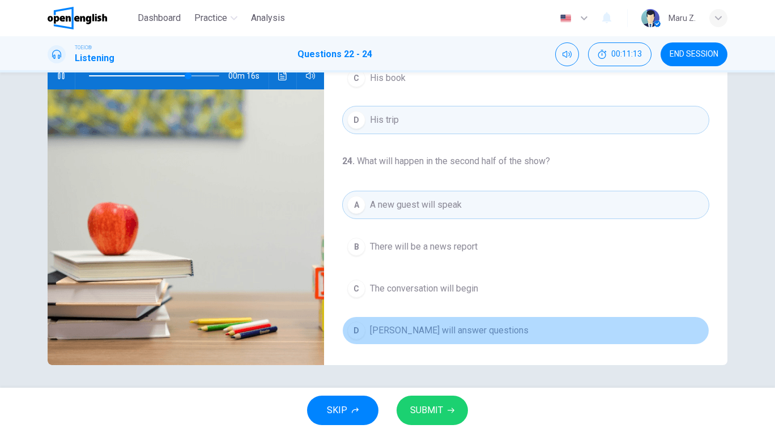
click at [357, 332] on div "D" at bounding box center [356, 331] width 18 height 18
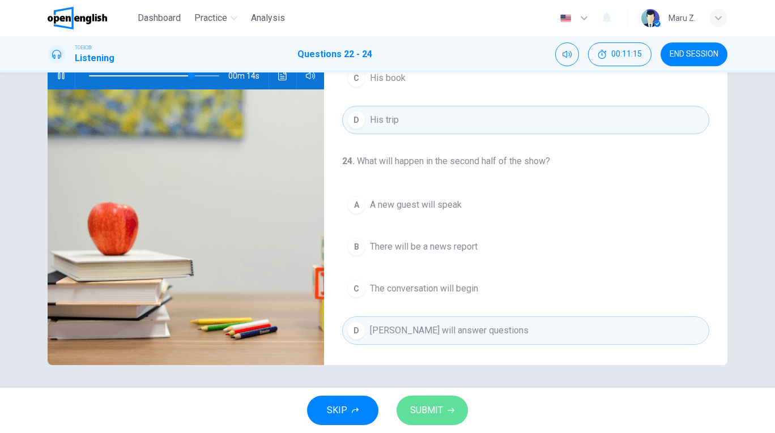
click at [434, 410] on span "SUBMIT" at bounding box center [426, 411] width 33 height 16
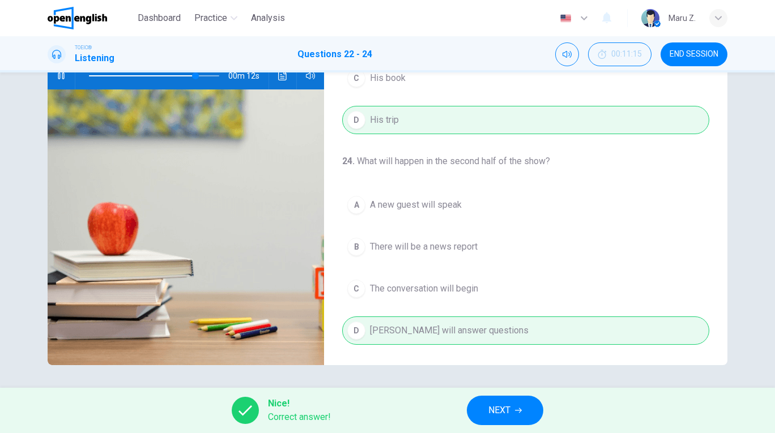
type input "**"
click at [519, 406] on button "NEXT" at bounding box center [505, 410] width 76 height 29
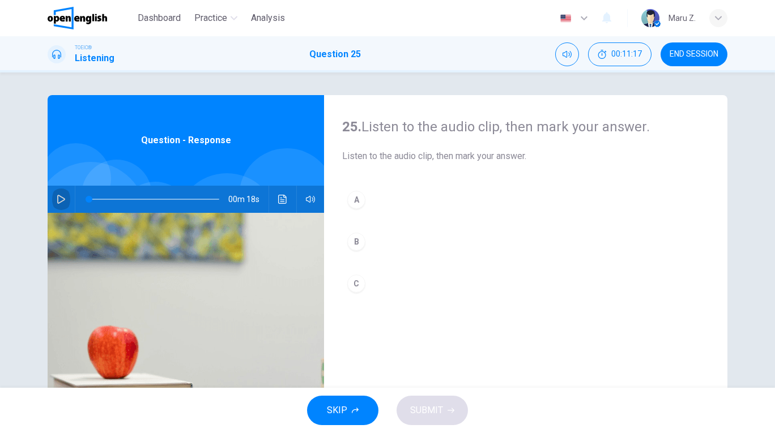
click at [62, 195] on icon "button" at bounding box center [61, 199] width 9 height 9
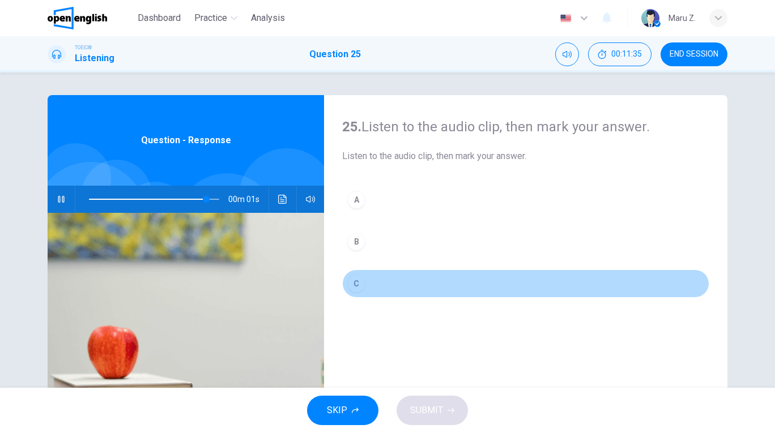
click at [357, 285] on div "C" at bounding box center [356, 284] width 18 height 18
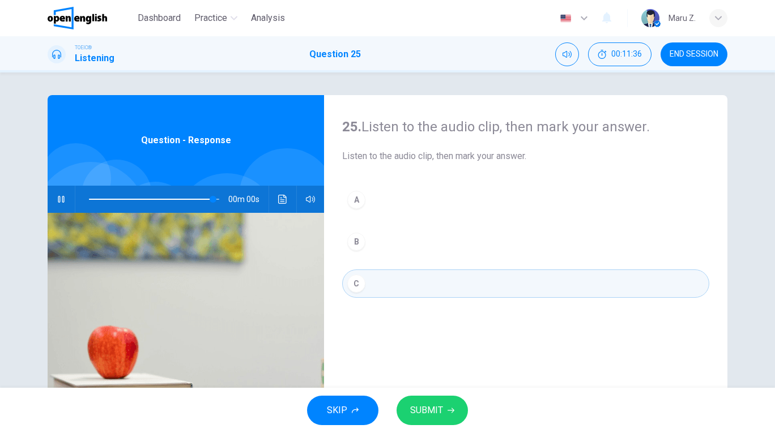
type input "*"
click at [451, 410] on icon "button" at bounding box center [450, 410] width 7 height 7
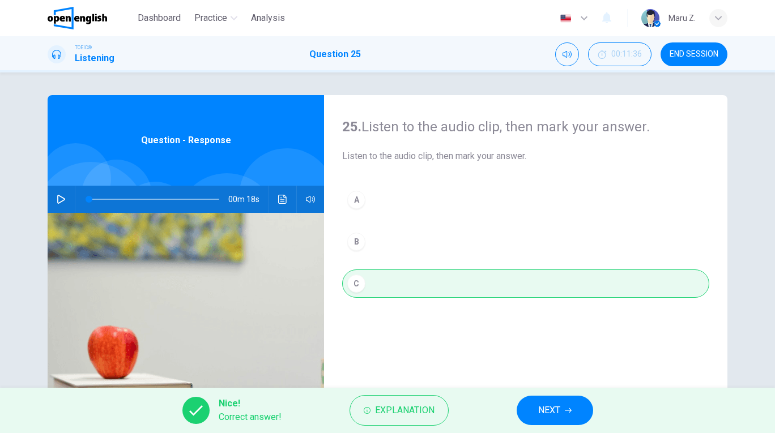
click at [558, 416] on span "NEXT" at bounding box center [549, 411] width 22 height 16
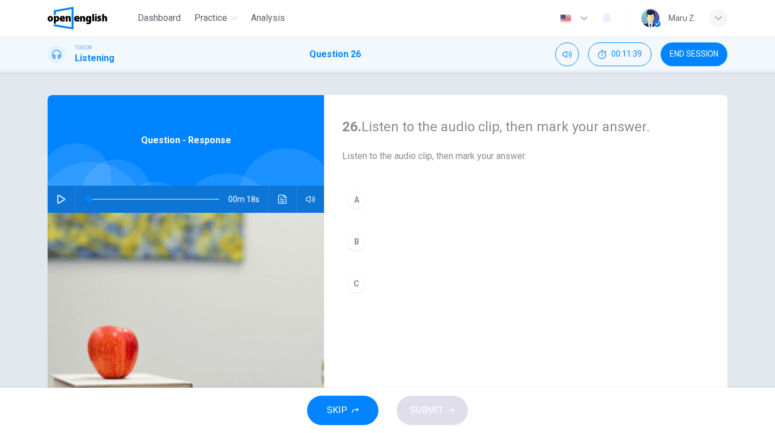
click at [62, 201] on icon "button" at bounding box center [61, 199] width 9 height 9
type input "*"
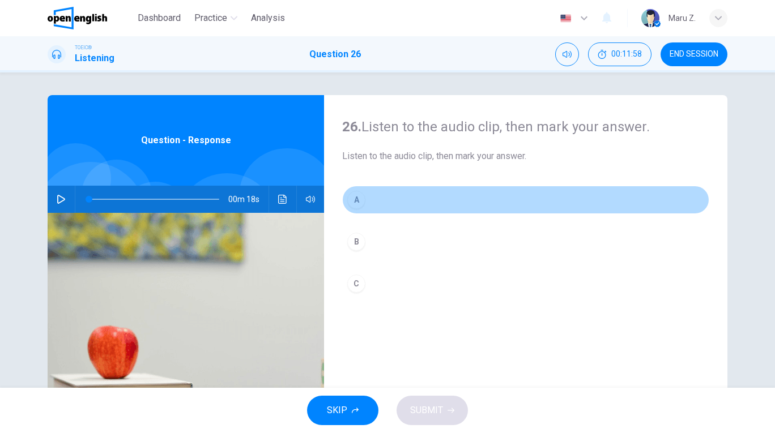
click at [357, 201] on div "A" at bounding box center [356, 200] width 18 height 18
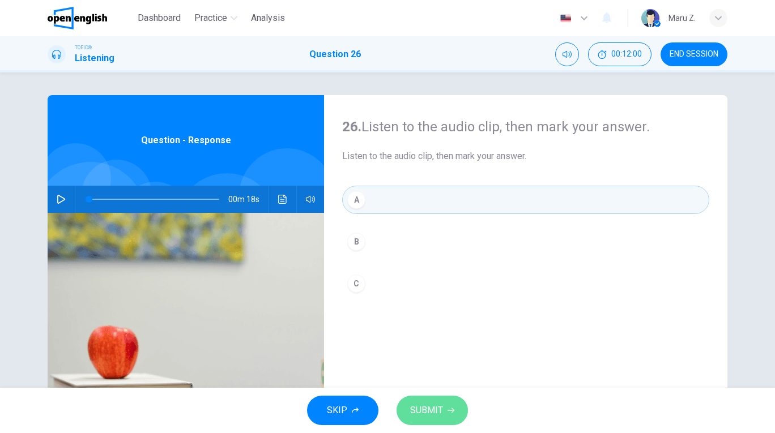
click at [425, 401] on button "SUBMIT" at bounding box center [431, 410] width 71 height 29
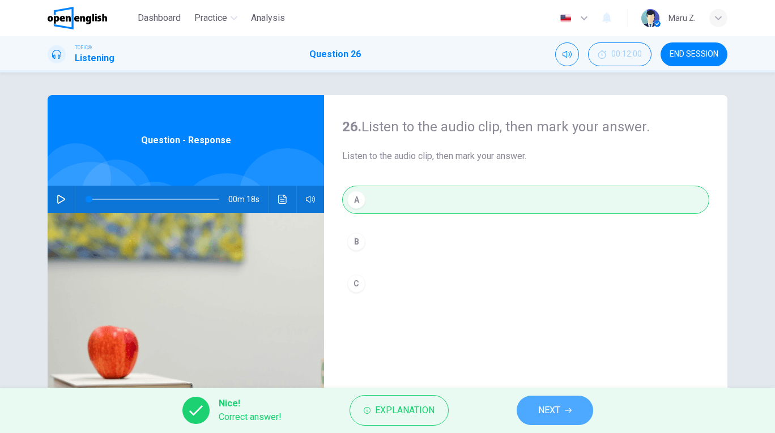
click at [557, 417] on span "NEXT" at bounding box center [549, 411] width 22 height 16
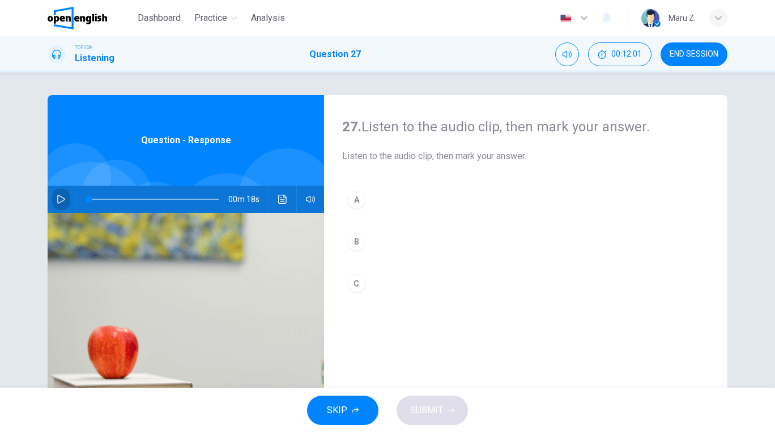
click at [60, 193] on button "button" at bounding box center [61, 199] width 18 height 27
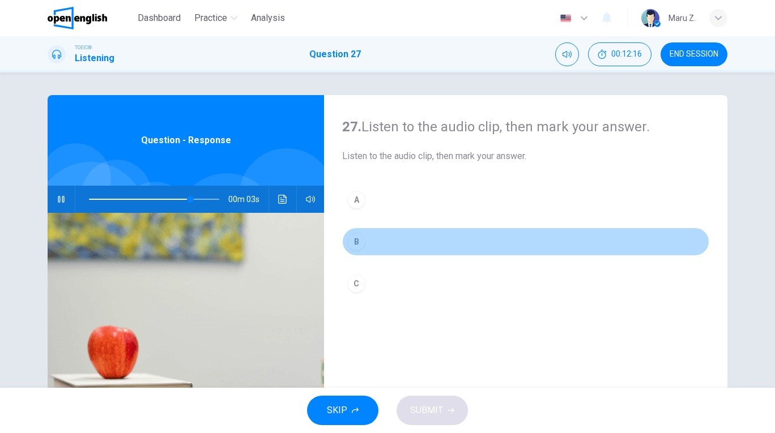
click at [356, 245] on div "B" at bounding box center [356, 242] width 18 height 18
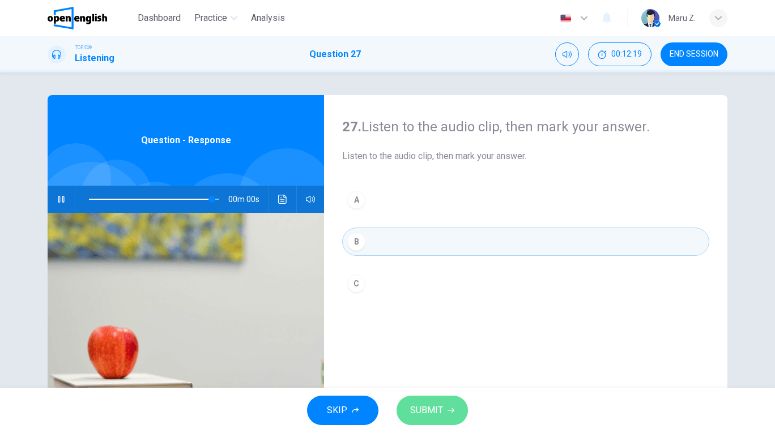
click at [443, 407] on button "SUBMIT" at bounding box center [431, 410] width 71 height 29
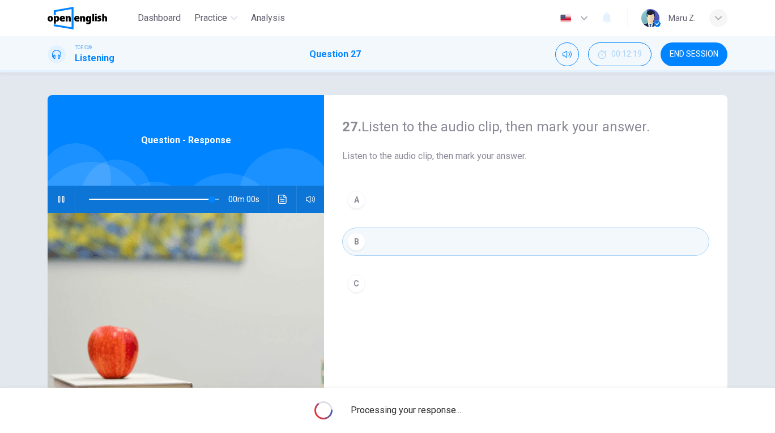
type input "*"
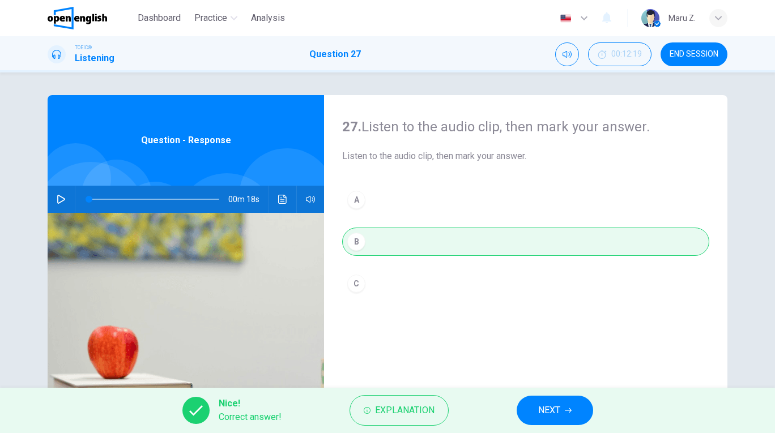
click at [559, 415] on span "NEXT" at bounding box center [549, 411] width 22 height 16
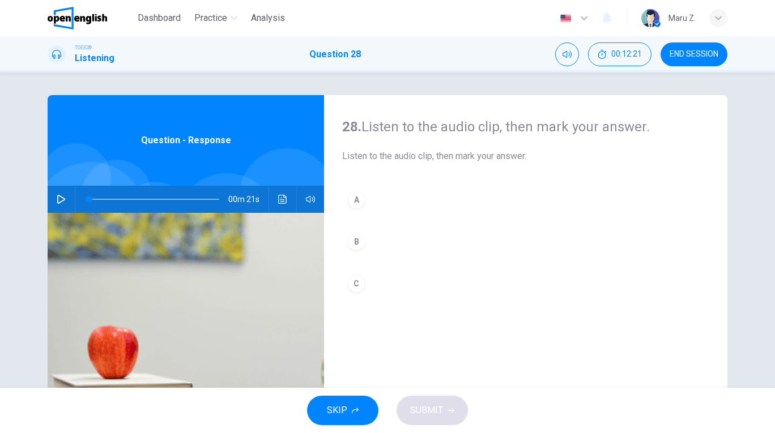
click at [61, 198] on icon "button" at bounding box center [61, 199] width 9 height 9
click at [359, 280] on div "C" at bounding box center [356, 284] width 18 height 18
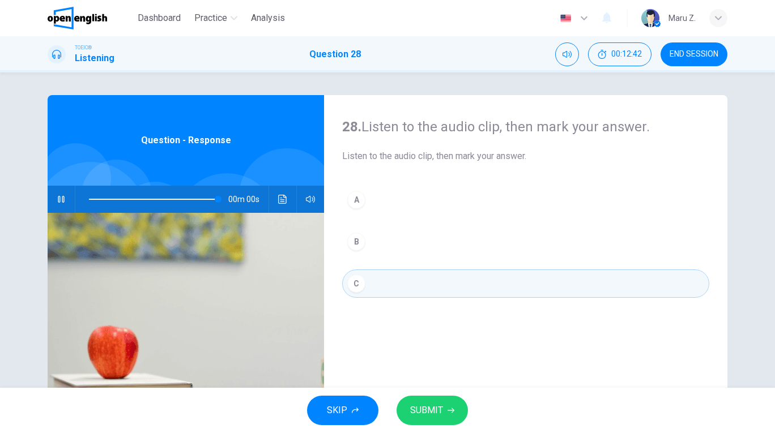
type input "*"
click at [448, 413] on icon "button" at bounding box center [450, 410] width 7 height 7
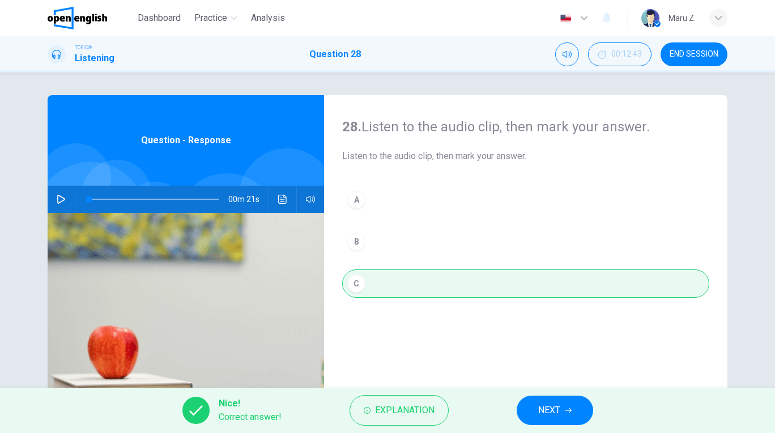
click at [549, 406] on span "NEXT" at bounding box center [549, 411] width 22 height 16
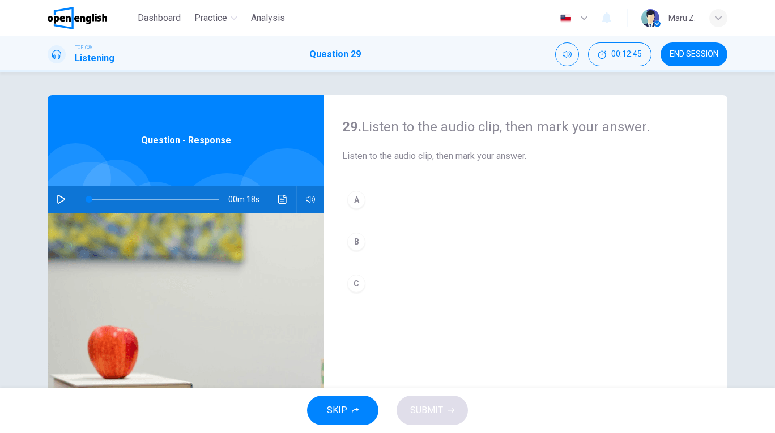
click at [60, 200] on icon "button" at bounding box center [61, 199] width 9 height 9
click at [359, 201] on div "A" at bounding box center [356, 200] width 18 height 18
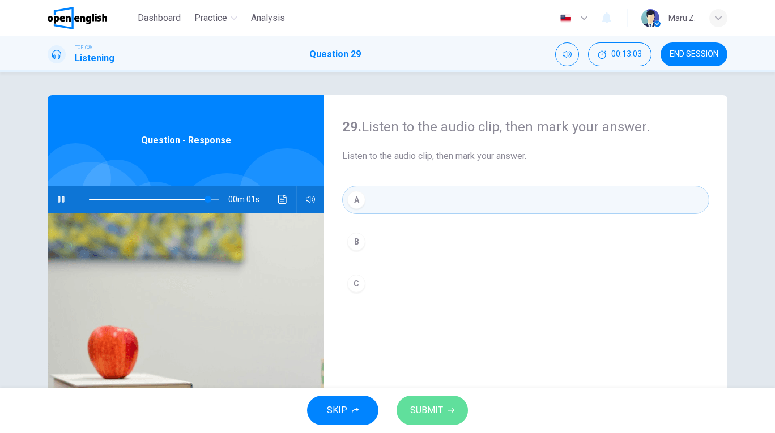
click at [421, 412] on span "SUBMIT" at bounding box center [426, 411] width 33 height 16
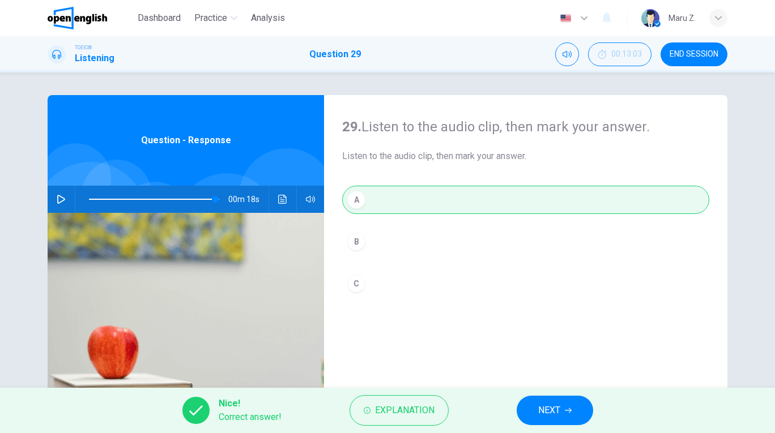
type input "*"
click at [538, 404] on span "NEXT" at bounding box center [549, 411] width 22 height 16
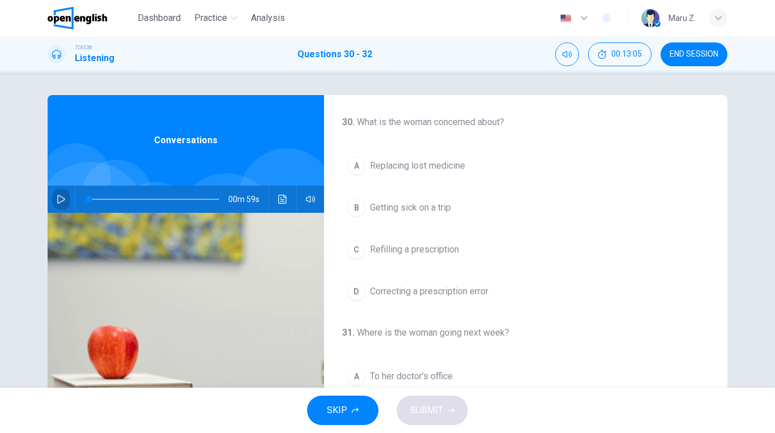
click at [59, 196] on icon "button" at bounding box center [61, 199] width 8 height 9
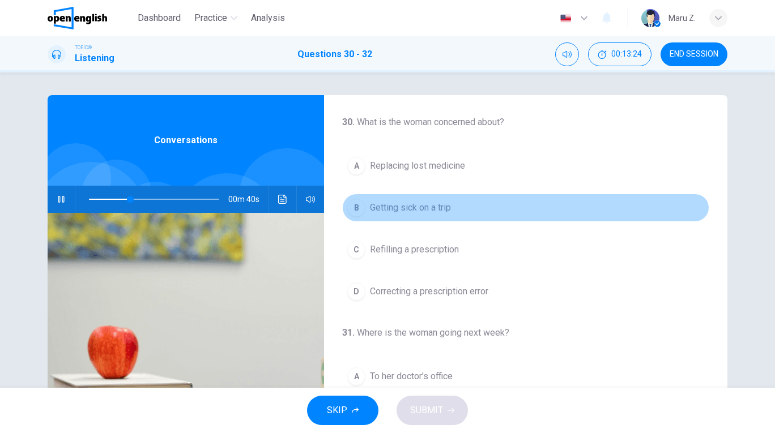
click at [355, 210] on div "B" at bounding box center [356, 208] width 18 height 18
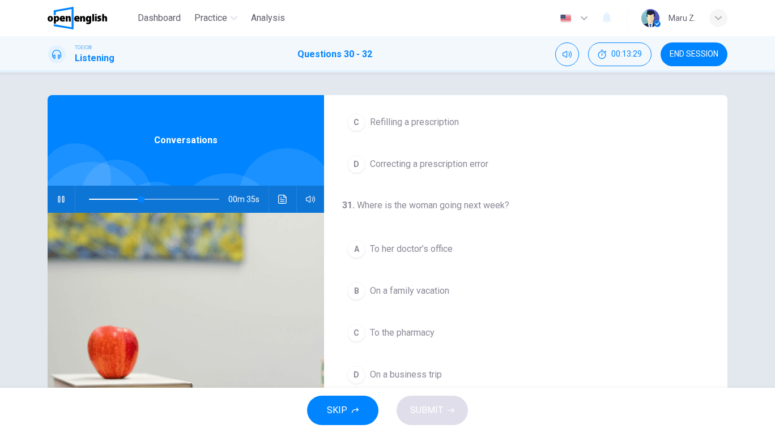
scroll to position [131, 0]
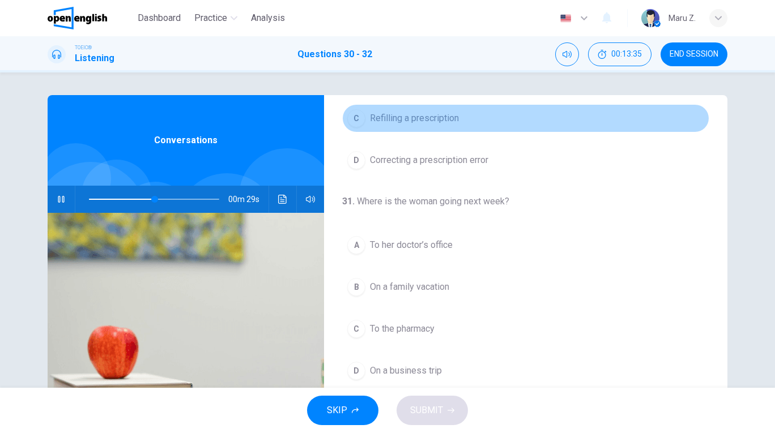
click at [359, 123] on div "C" at bounding box center [356, 118] width 18 height 18
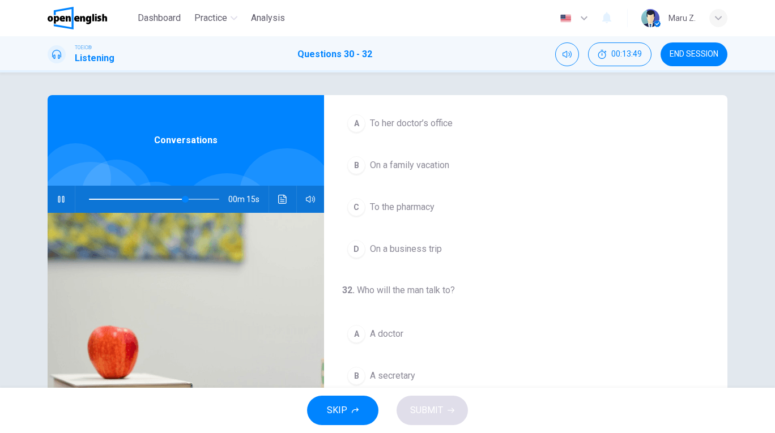
scroll to position [257, 0]
click at [353, 165] on div "B" at bounding box center [356, 162] width 18 height 18
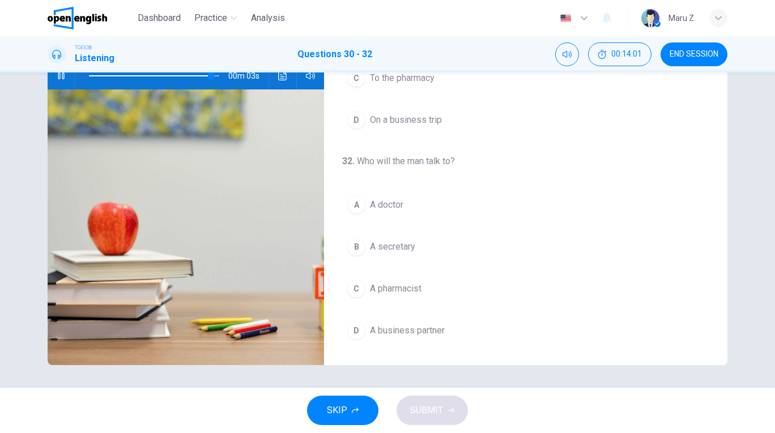
scroll to position [123, 0]
click at [112, 77] on span at bounding box center [154, 76] width 130 height 16
click at [106, 73] on span at bounding box center [106, 75] width 7 height 7
click at [60, 76] on icon "button" at bounding box center [61, 75] width 9 height 9
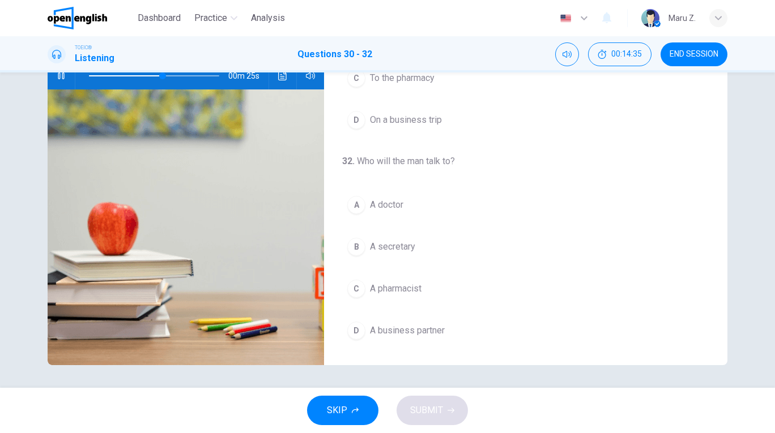
click at [356, 203] on div "A" at bounding box center [356, 205] width 18 height 18
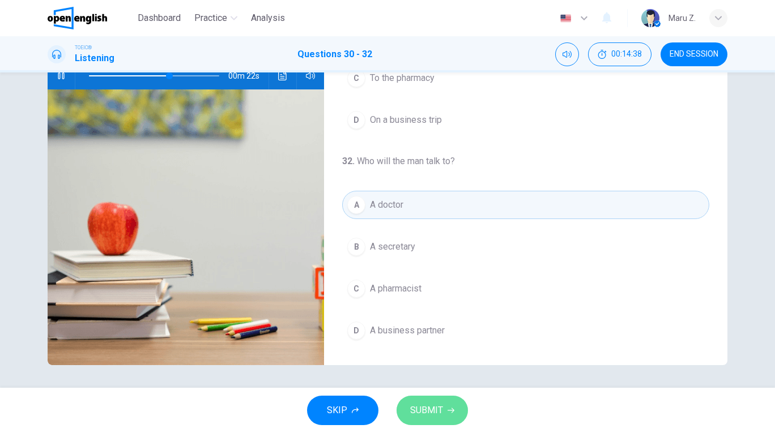
click at [433, 407] on span "SUBMIT" at bounding box center [426, 411] width 33 height 16
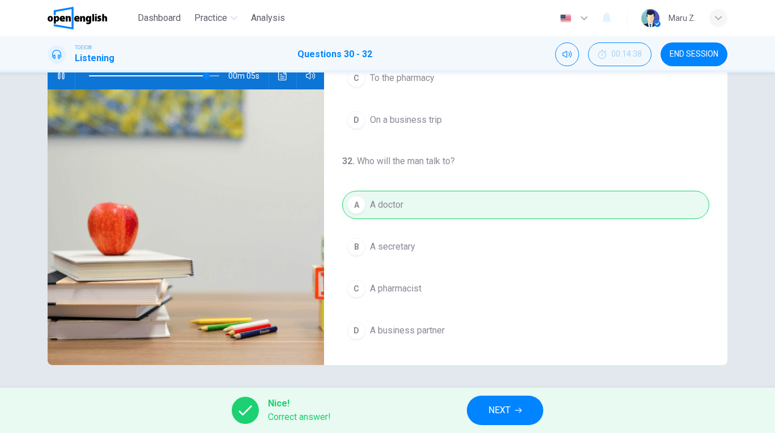
type input "**"
click at [505, 410] on span "NEXT" at bounding box center [499, 411] width 22 height 16
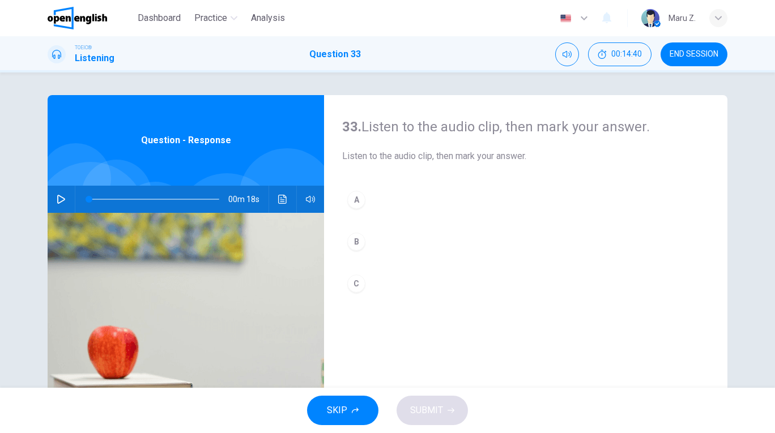
click at [60, 198] on icon "button" at bounding box center [61, 199] width 9 height 9
click at [357, 202] on div "A" at bounding box center [356, 200] width 18 height 18
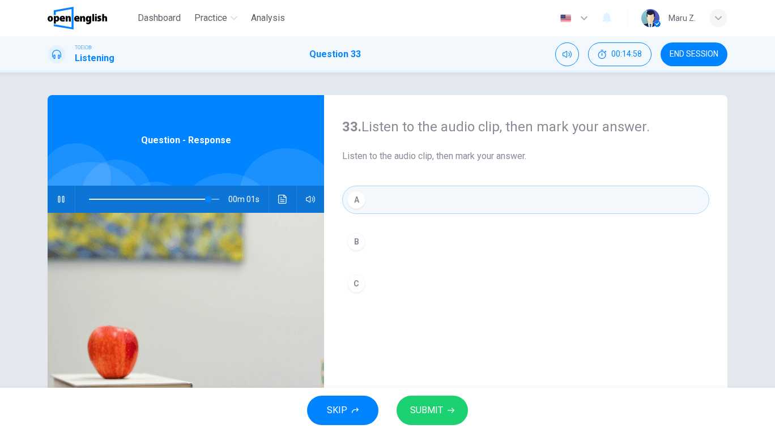
click at [429, 400] on button "SUBMIT" at bounding box center [431, 410] width 71 height 29
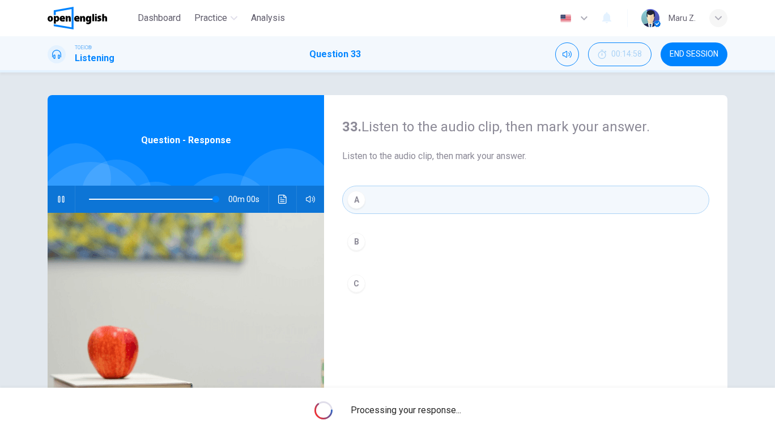
type input "*"
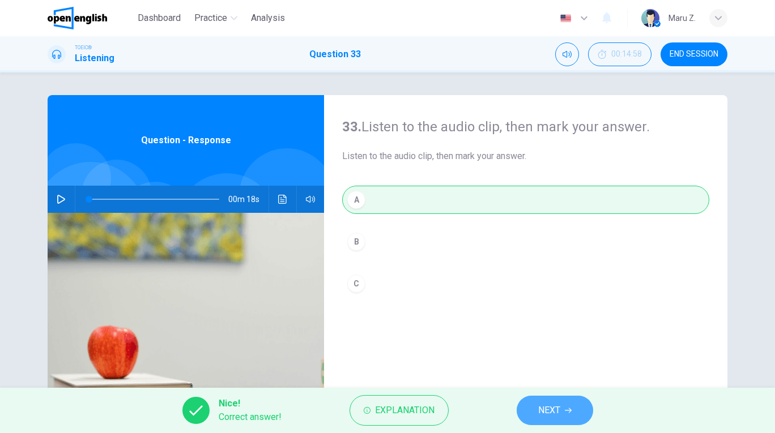
click at [548, 403] on span "NEXT" at bounding box center [549, 411] width 22 height 16
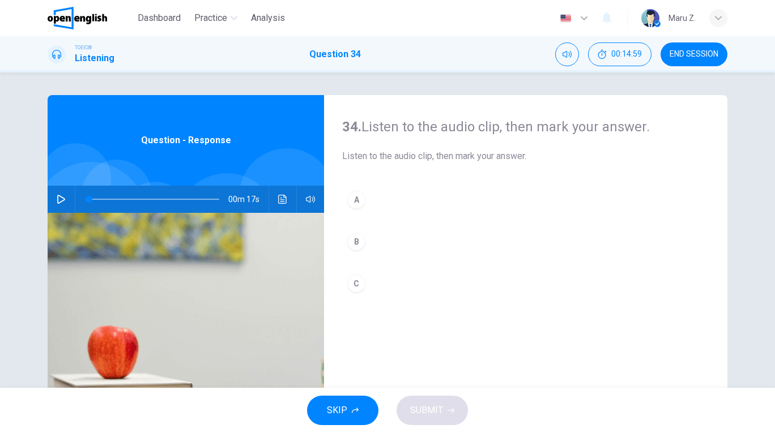
click at [58, 195] on icon "button" at bounding box center [61, 199] width 8 height 9
click at [357, 240] on div "B" at bounding box center [356, 242] width 18 height 18
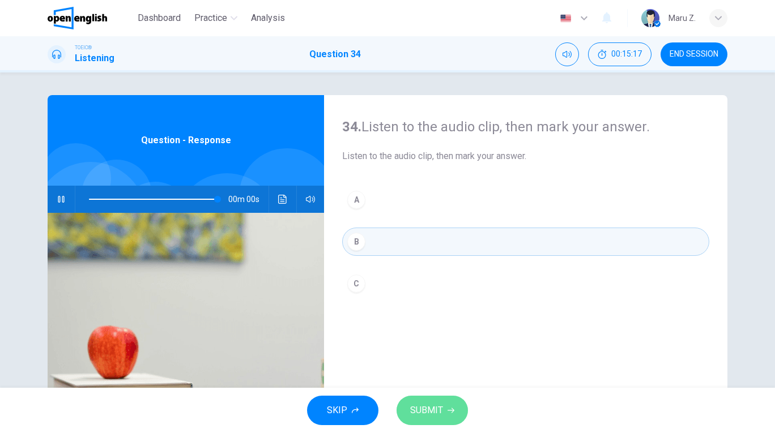
click at [423, 403] on span "SUBMIT" at bounding box center [426, 411] width 33 height 16
type input "*"
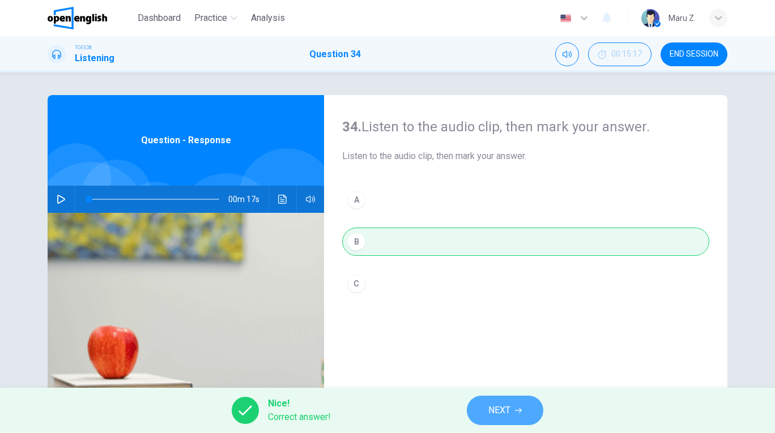
click at [510, 422] on button "NEXT" at bounding box center [505, 410] width 76 height 29
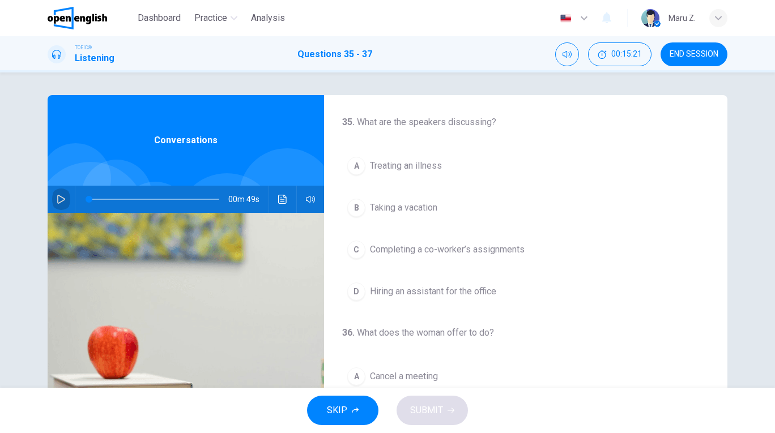
click at [60, 199] on icon "button" at bounding box center [61, 199] width 9 height 9
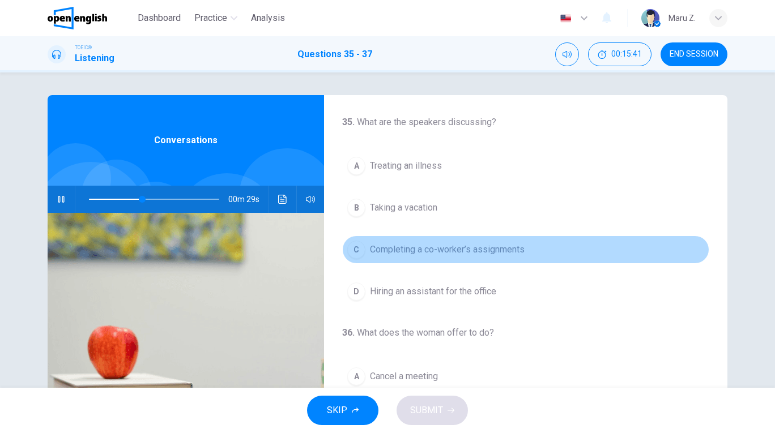
click at [359, 253] on div "C" at bounding box center [356, 250] width 18 height 18
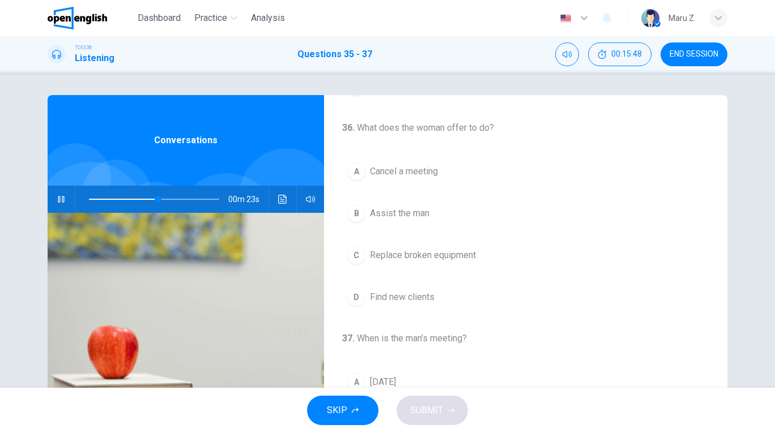
scroll to position [205, 0]
click at [357, 214] on div "B" at bounding box center [356, 213] width 18 height 18
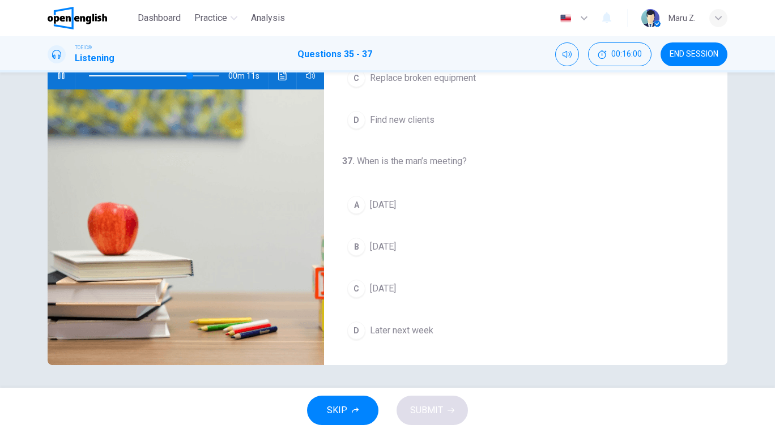
scroll to position [123, 0]
click at [110, 74] on span at bounding box center [154, 76] width 130 height 16
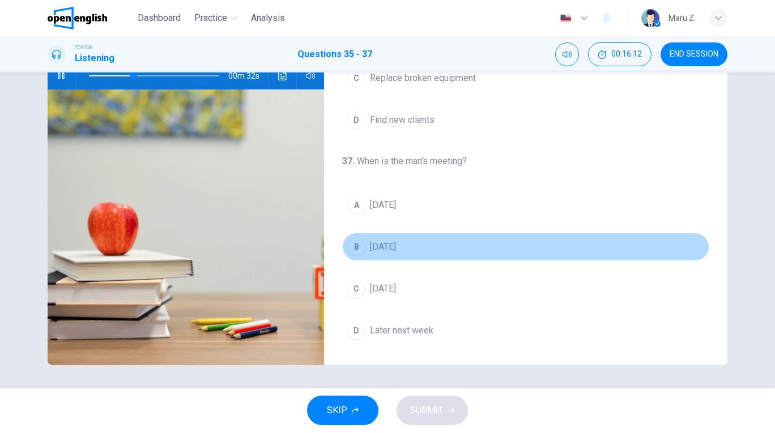
click at [381, 242] on span "[DATE]" at bounding box center [383, 247] width 26 height 14
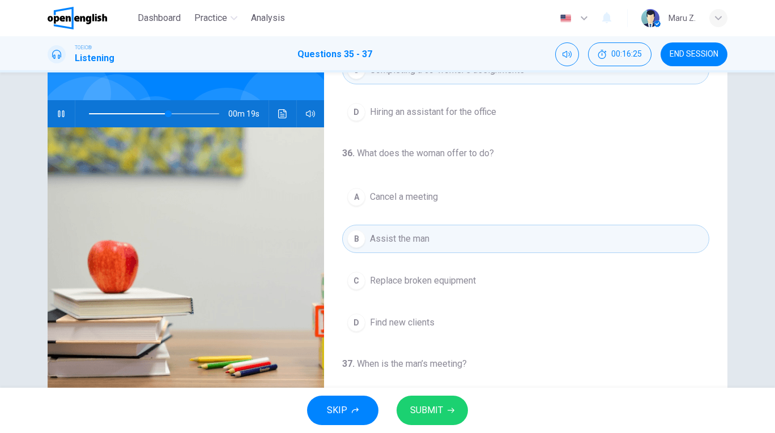
scroll to position [100, 0]
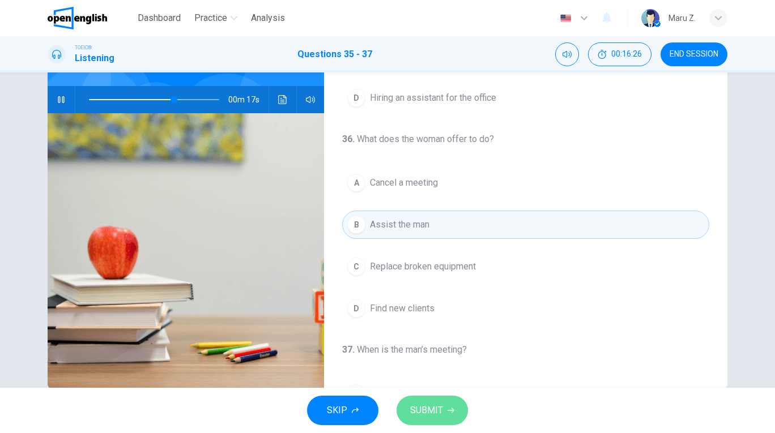
click at [425, 411] on span "SUBMIT" at bounding box center [426, 411] width 33 height 16
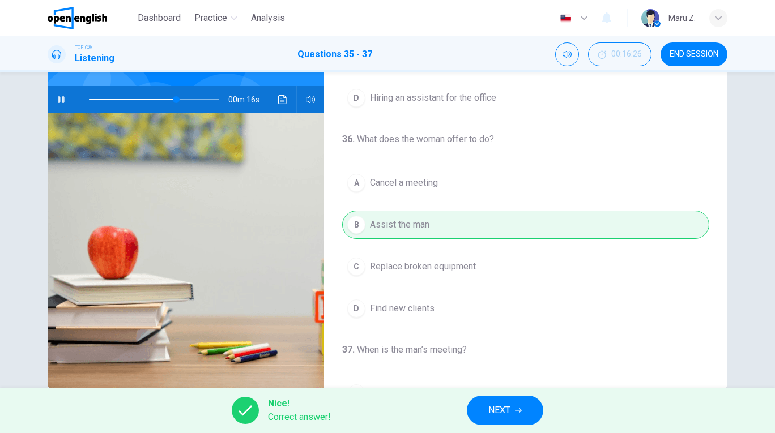
type input "**"
click at [496, 415] on span "NEXT" at bounding box center [499, 411] width 22 height 16
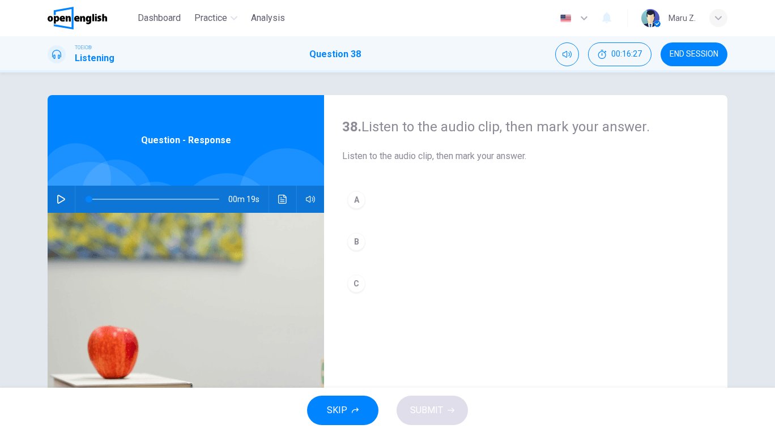
click at [61, 198] on icon "button" at bounding box center [61, 199] width 9 height 9
click at [357, 202] on div "A" at bounding box center [356, 200] width 18 height 18
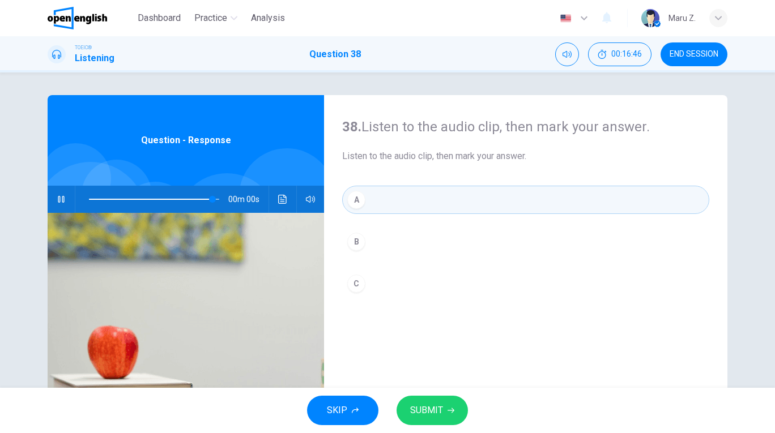
type input "*"
click at [447, 411] on icon "button" at bounding box center [450, 410] width 7 height 7
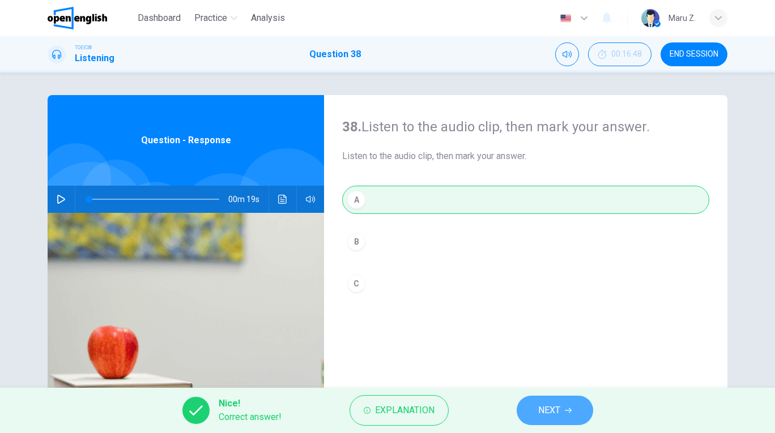
click at [548, 404] on span "NEXT" at bounding box center [549, 411] width 22 height 16
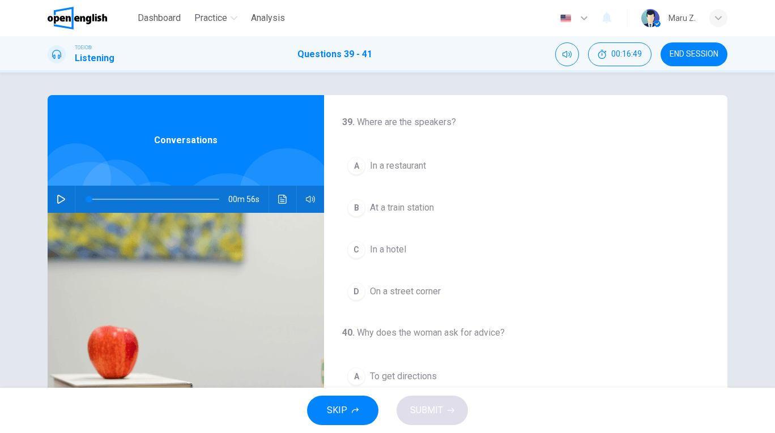
click at [62, 199] on icon "button" at bounding box center [61, 199] width 9 height 9
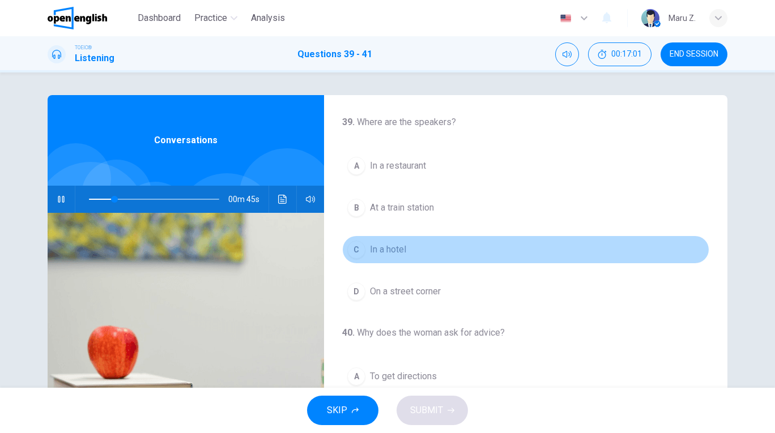
click at [368, 247] on button "C In a hotel" at bounding box center [525, 250] width 367 height 28
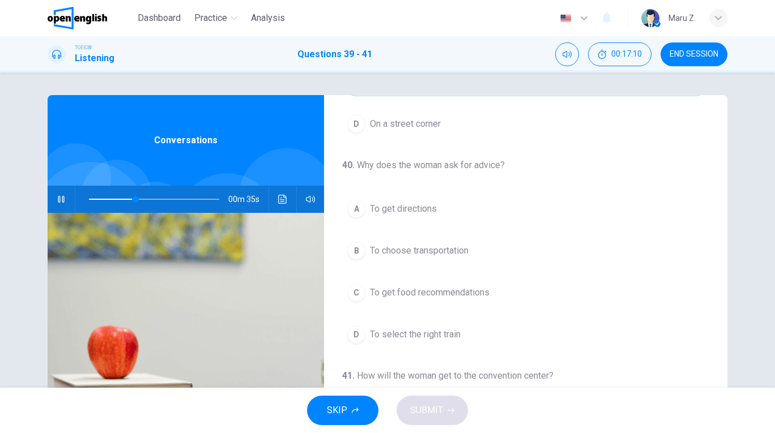
scroll to position [169, 0]
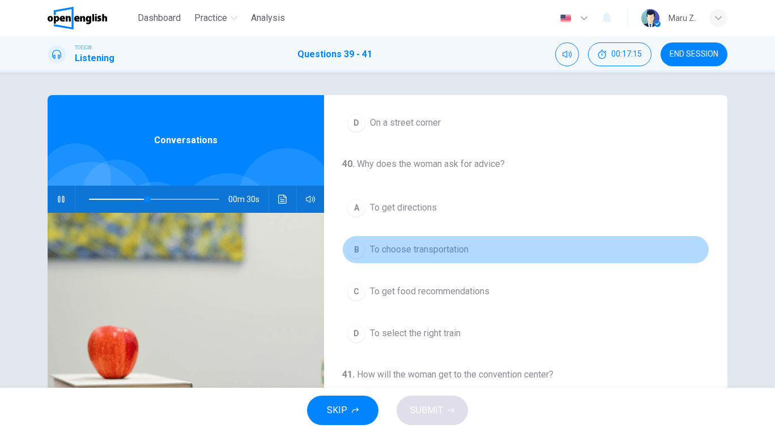
click at [355, 251] on div "B" at bounding box center [356, 250] width 18 height 18
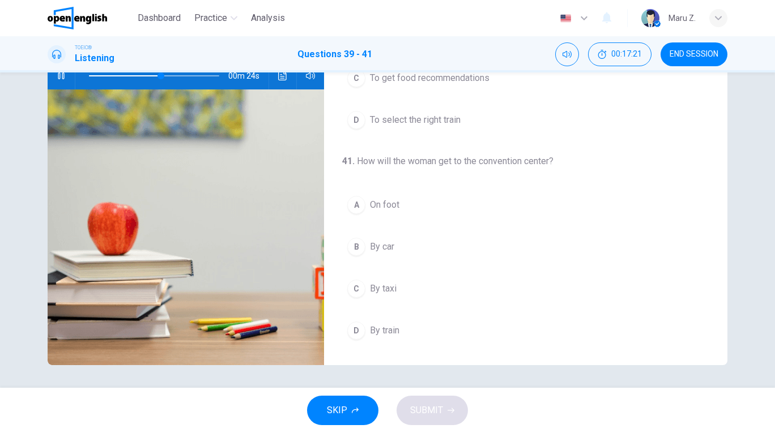
scroll to position [123, 0]
click at [131, 76] on span at bounding box center [154, 76] width 130 height 16
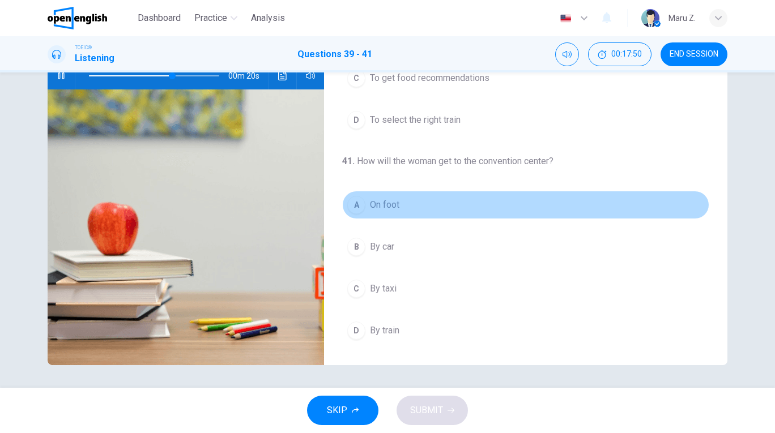
click at [364, 205] on div "A" at bounding box center [356, 205] width 18 height 18
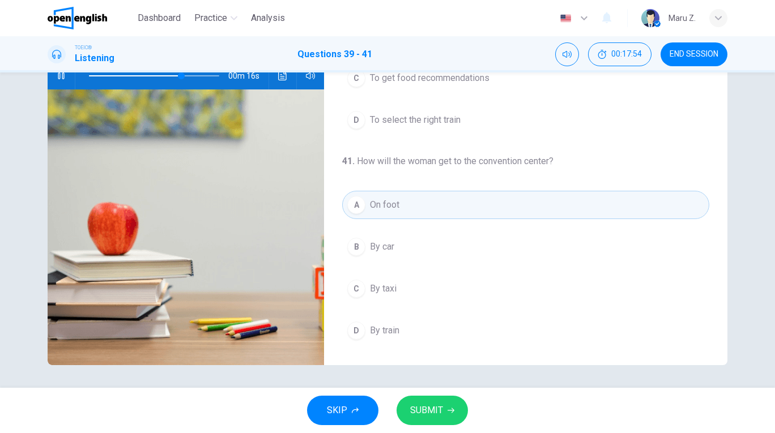
scroll to position [257, 0]
click at [425, 404] on span "SUBMIT" at bounding box center [426, 411] width 33 height 16
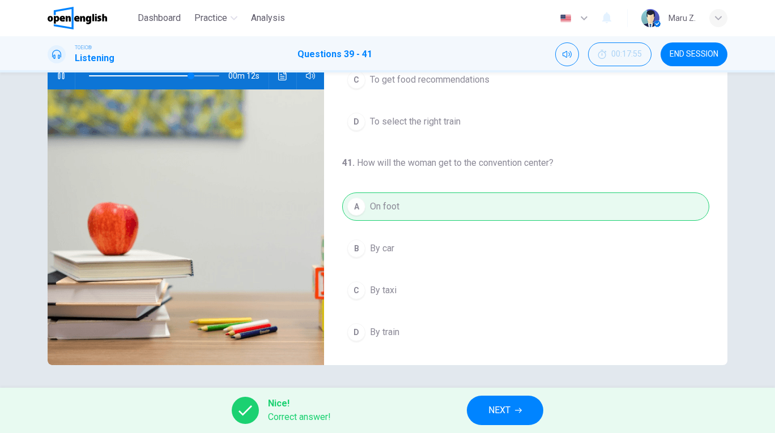
type input "**"
click at [506, 413] on span "NEXT" at bounding box center [499, 411] width 22 height 16
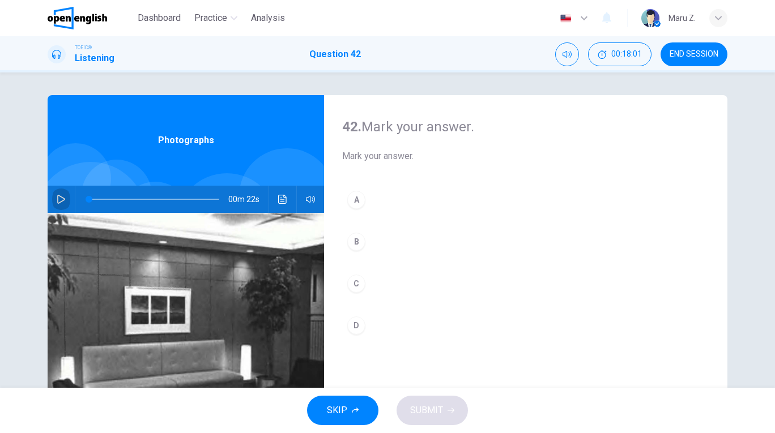
click at [60, 199] on icon "button" at bounding box center [61, 199] width 9 height 9
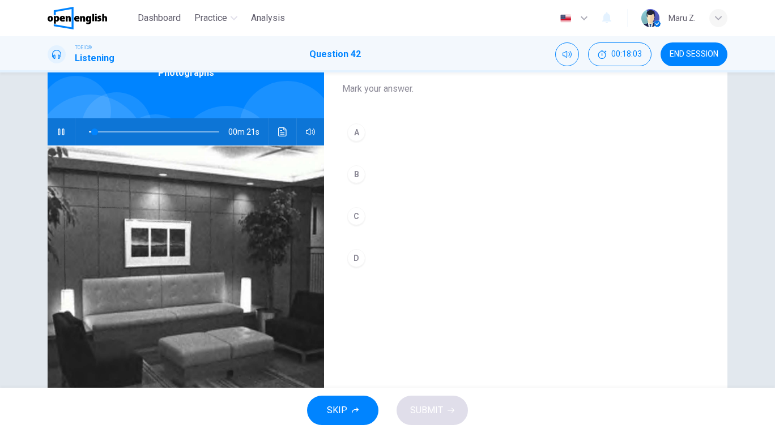
scroll to position [67, 0]
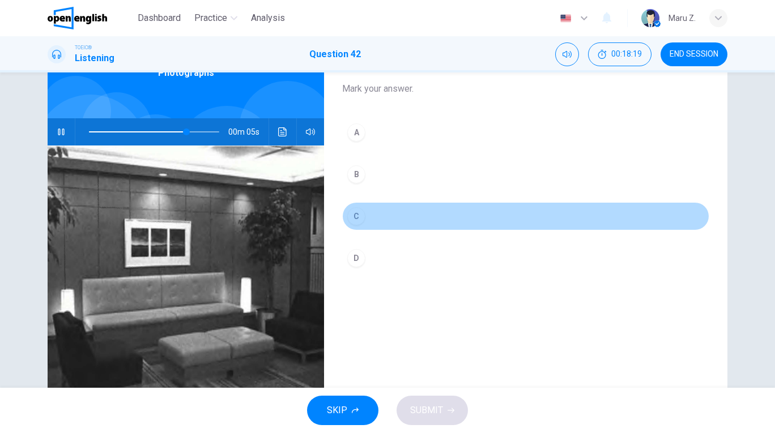
click at [363, 215] on div "C" at bounding box center [356, 216] width 18 height 18
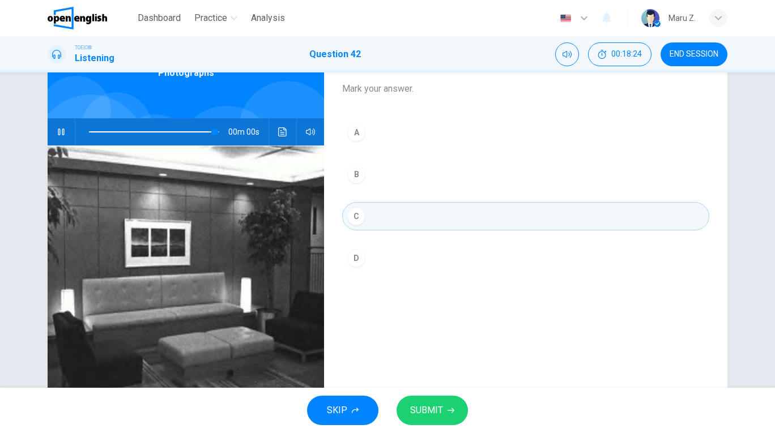
type input "*"
click at [426, 413] on span "SUBMIT" at bounding box center [426, 411] width 33 height 16
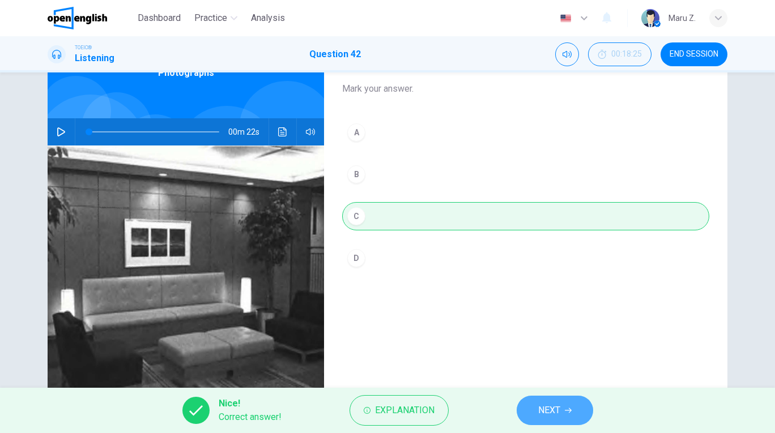
click at [552, 407] on span "NEXT" at bounding box center [549, 411] width 22 height 16
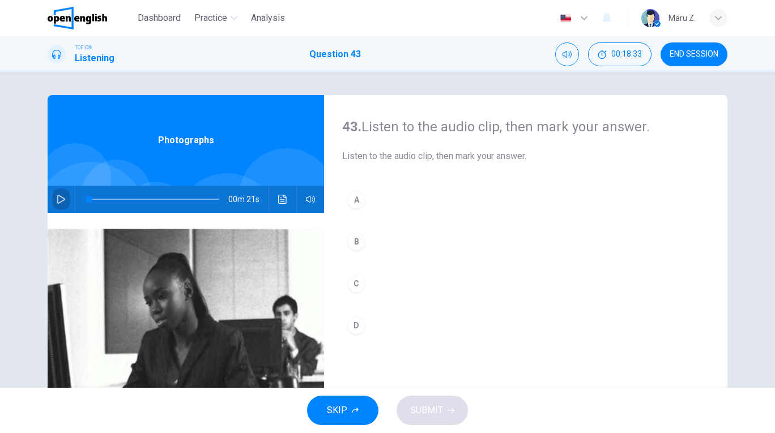
click at [63, 198] on icon "button" at bounding box center [61, 199] width 8 height 9
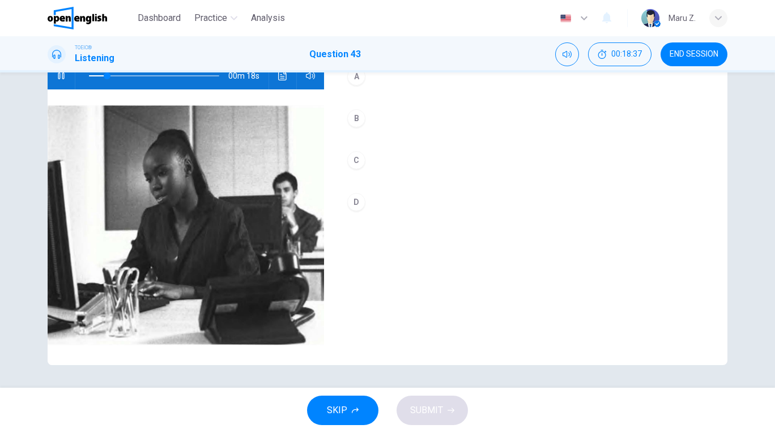
scroll to position [123, 0]
type input "*"
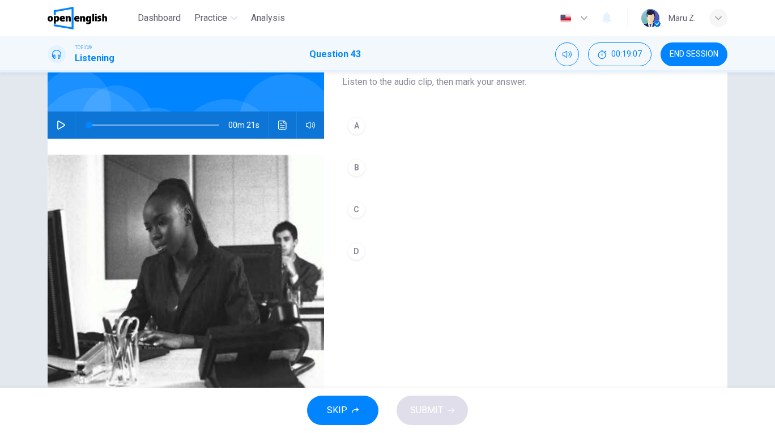
scroll to position [70, 0]
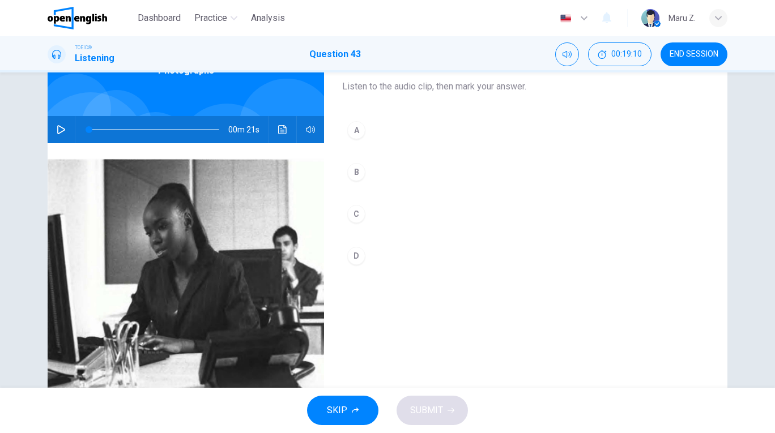
click at [360, 125] on div "A" at bounding box center [356, 130] width 18 height 18
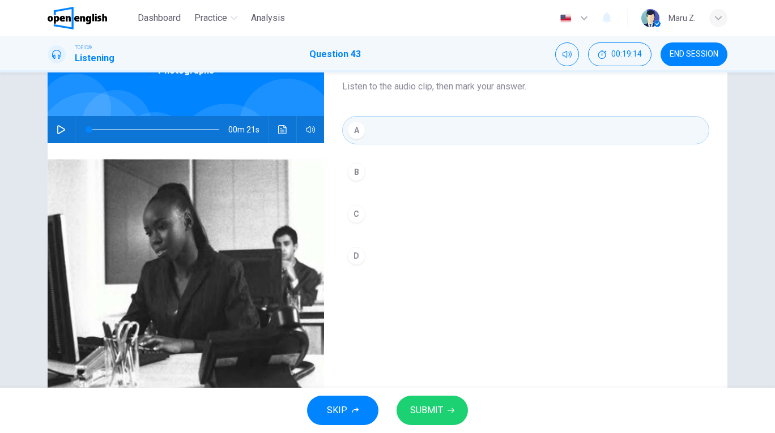
click at [429, 408] on span "SUBMIT" at bounding box center [426, 411] width 33 height 16
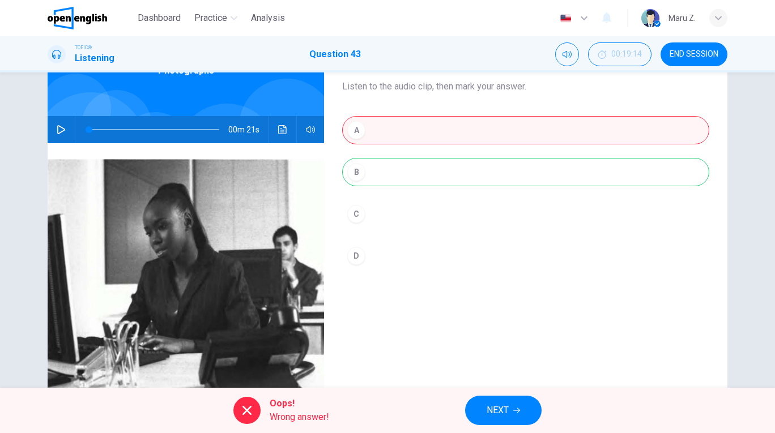
click at [366, 174] on div "A B C D" at bounding box center [525, 204] width 367 height 177
click at [492, 412] on span "NEXT" at bounding box center [498, 411] width 22 height 16
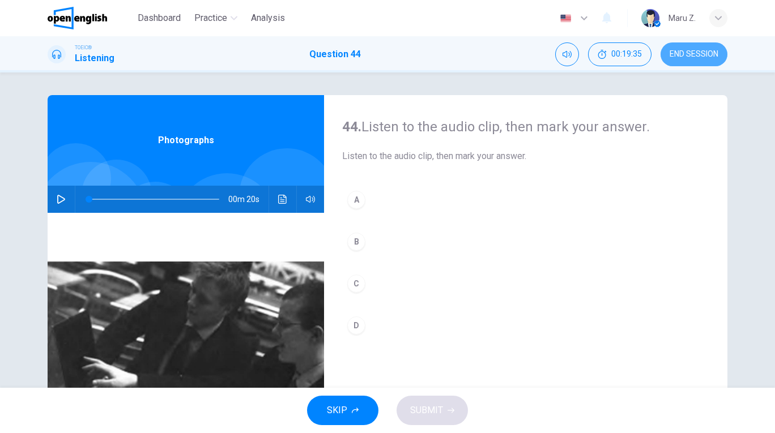
click at [686, 54] on span "END SESSION" at bounding box center [693, 54] width 49 height 9
